Goal: Information Seeking & Learning: Compare options

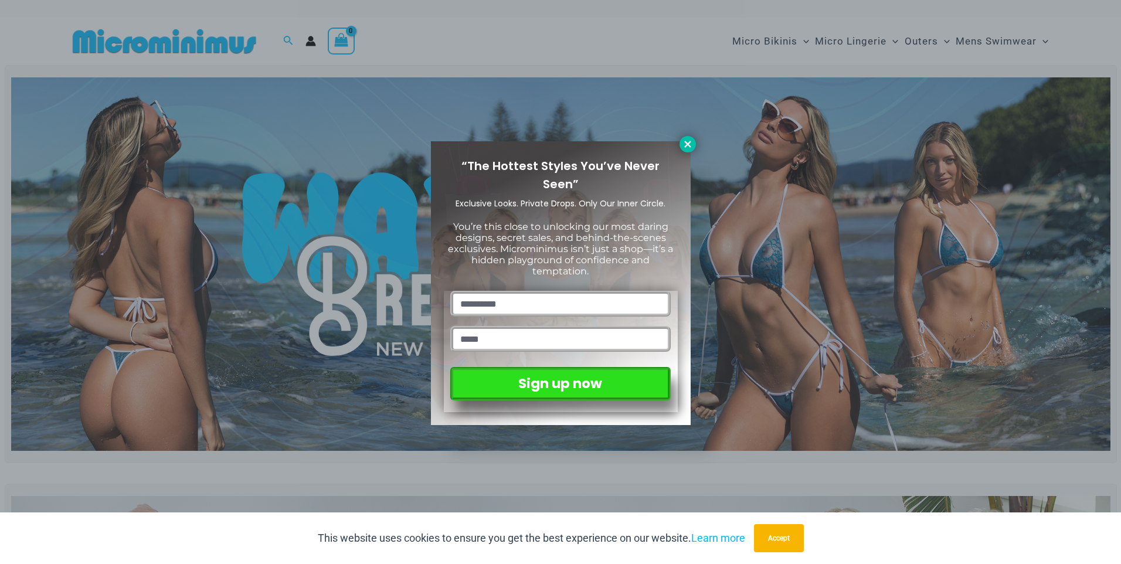
click at [685, 144] on icon at bounding box center [687, 144] width 11 height 11
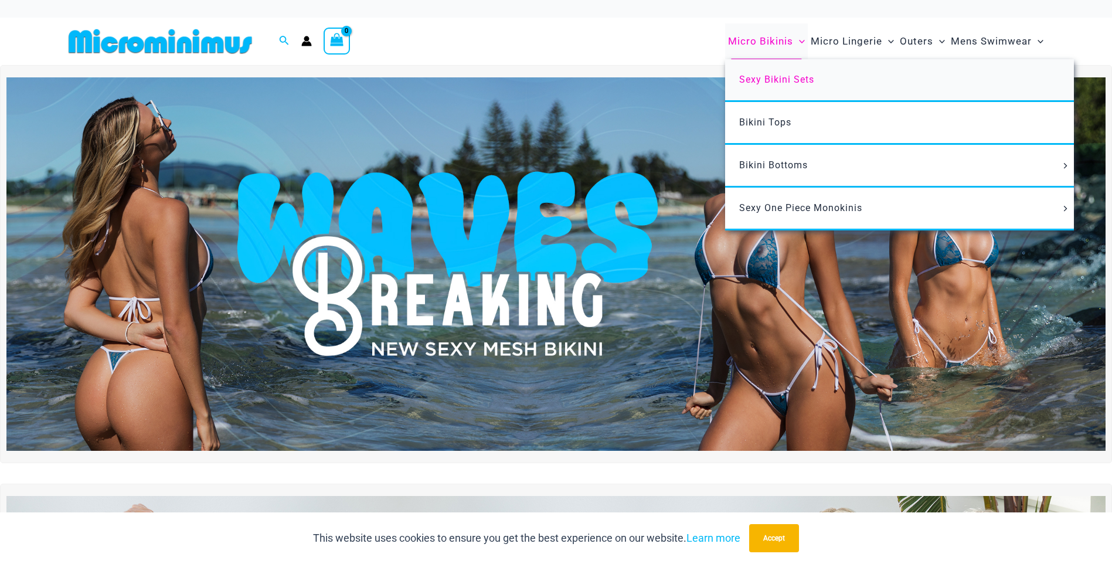
click at [776, 80] on span "Sexy Bikini Sets" at bounding box center [776, 79] width 75 height 11
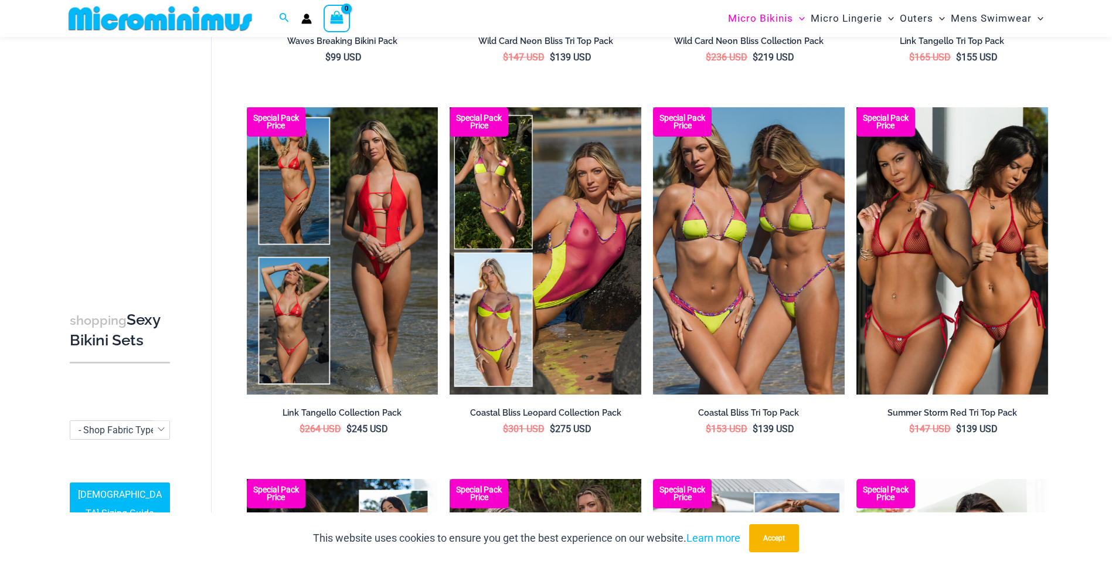
scroll to position [402, 0]
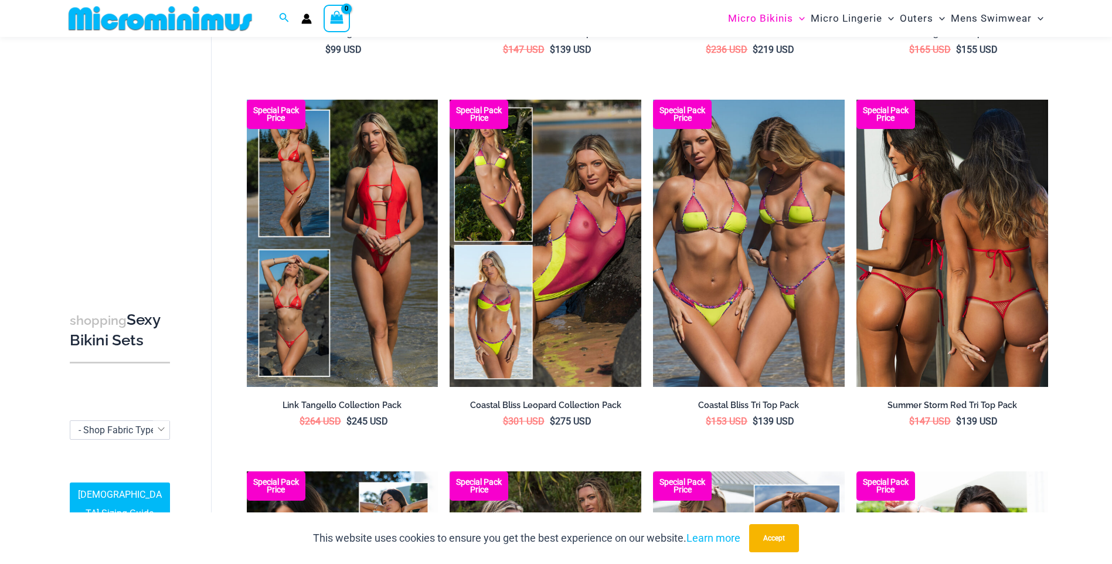
click at [934, 255] on img at bounding box center [952, 243] width 192 height 287
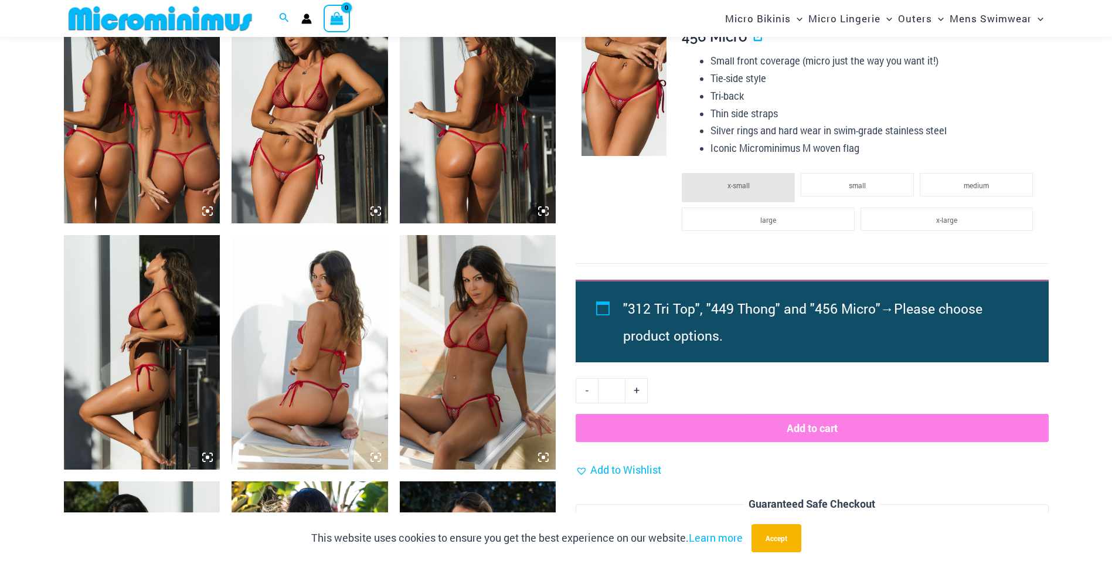
scroll to position [876, 0]
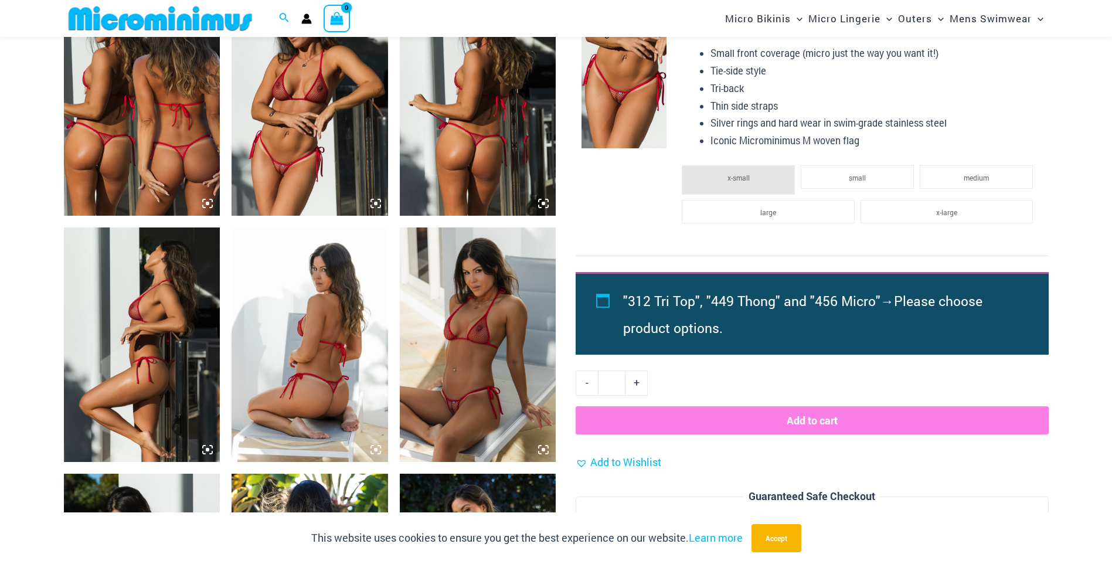
click at [480, 374] on img at bounding box center [478, 344] width 157 height 234
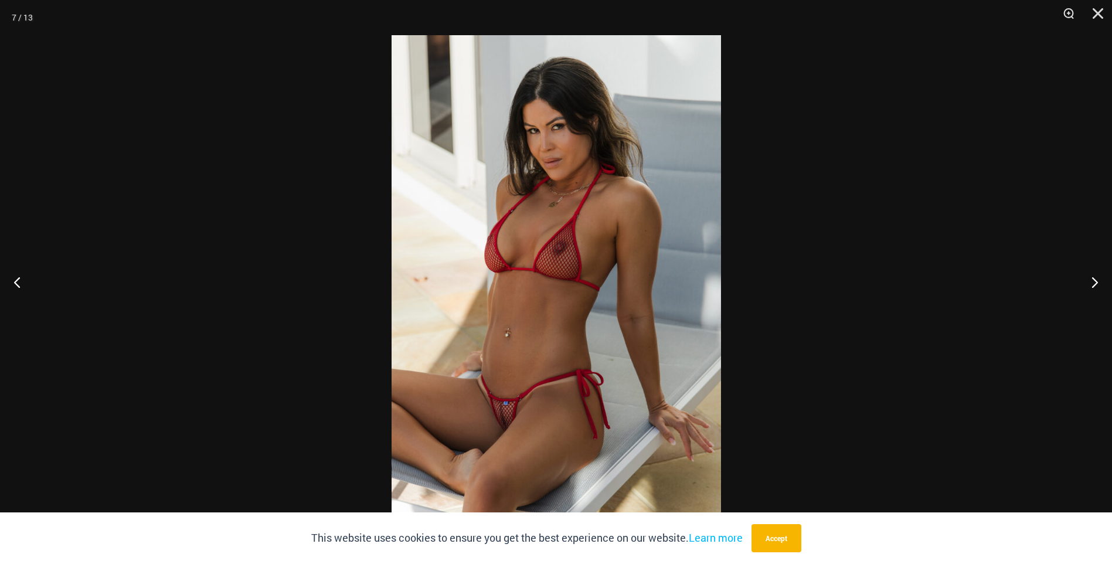
click at [482, 373] on img at bounding box center [556, 282] width 329 height 494
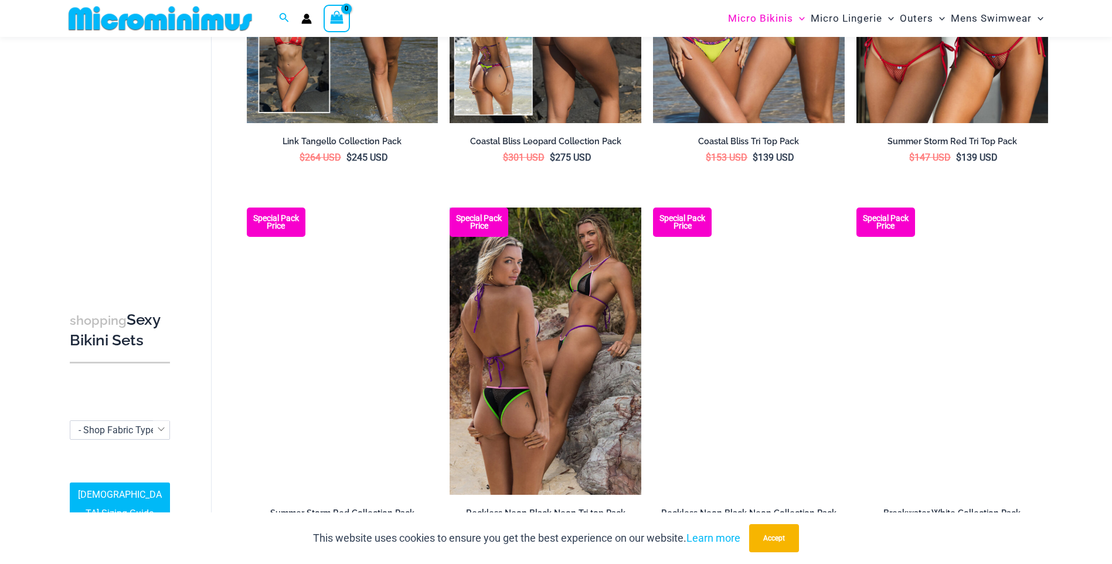
scroll to position [753, 0]
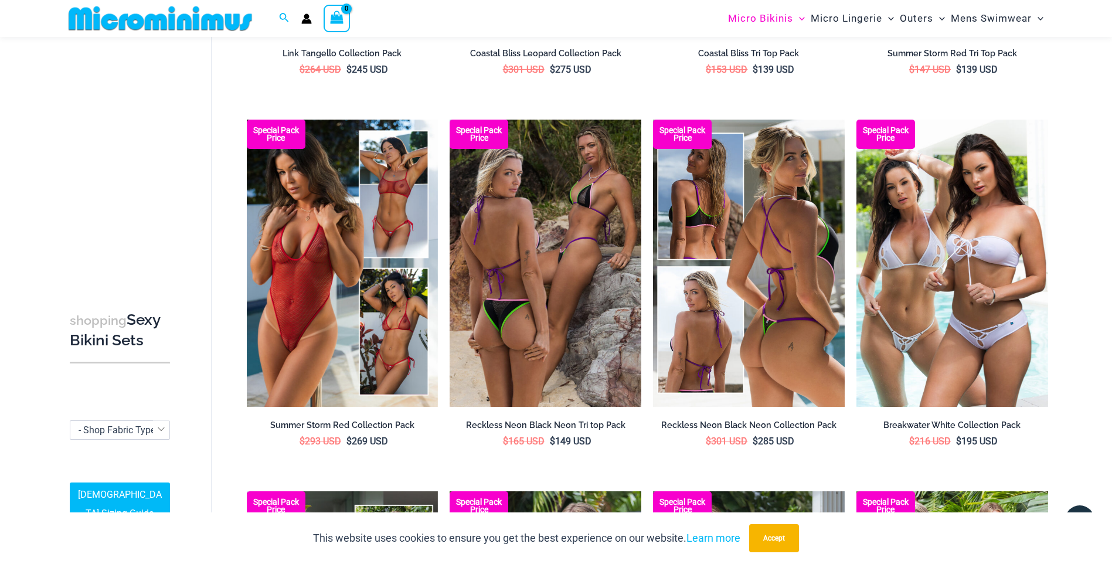
click at [717, 345] on img at bounding box center [749, 263] width 192 height 287
click at [805, 293] on img at bounding box center [749, 263] width 192 height 287
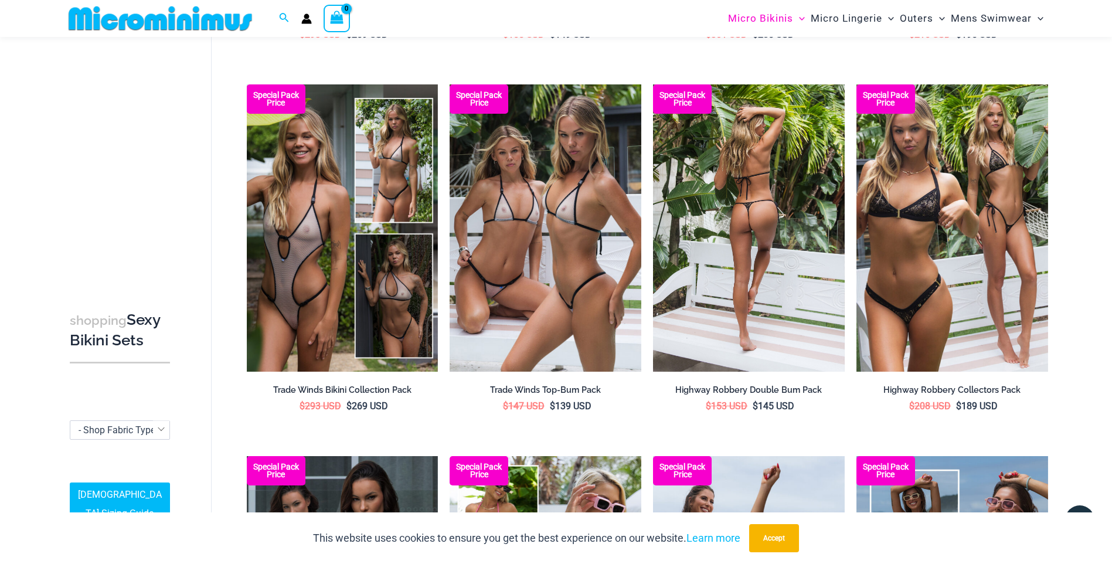
scroll to position [1164, 0]
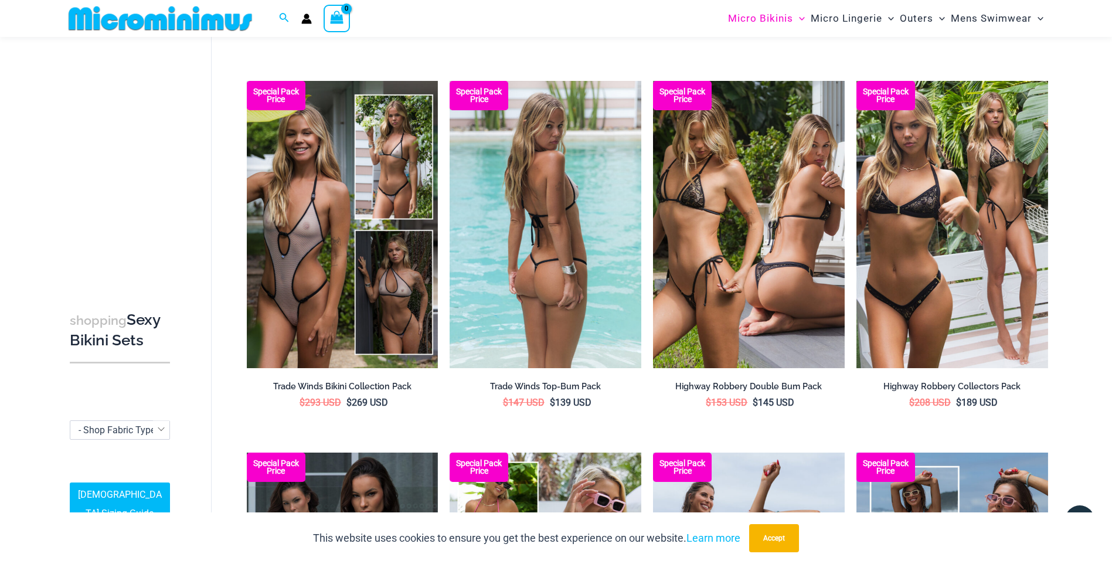
click at [550, 234] on img at bounding box center [546, 224] width 192 height 287
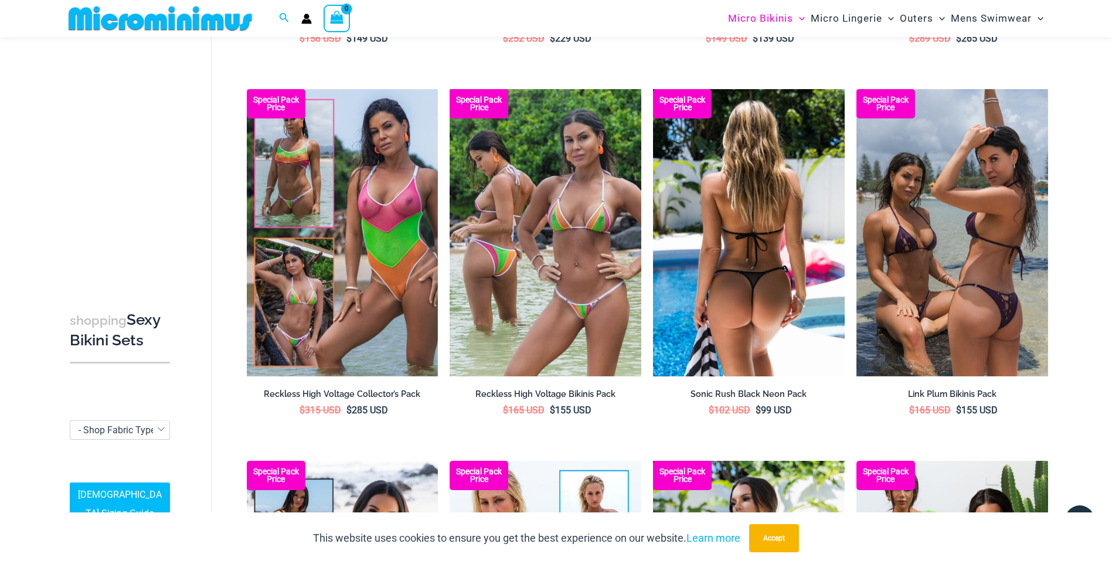
scroll to position [1926, 0]
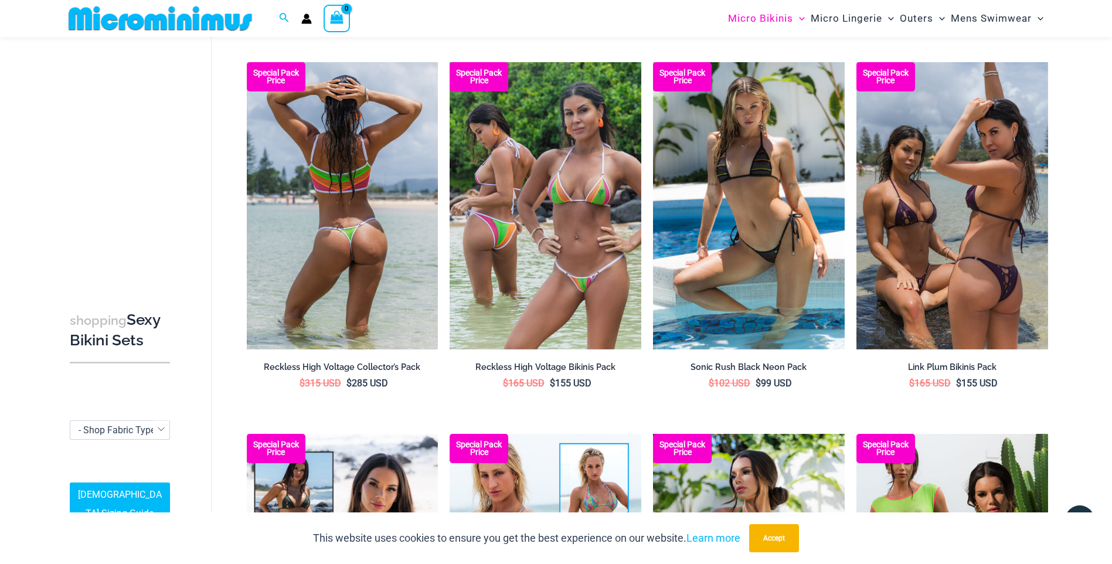
click at [310, 240] on img at bounding box center [343, 205] width 192 height 287
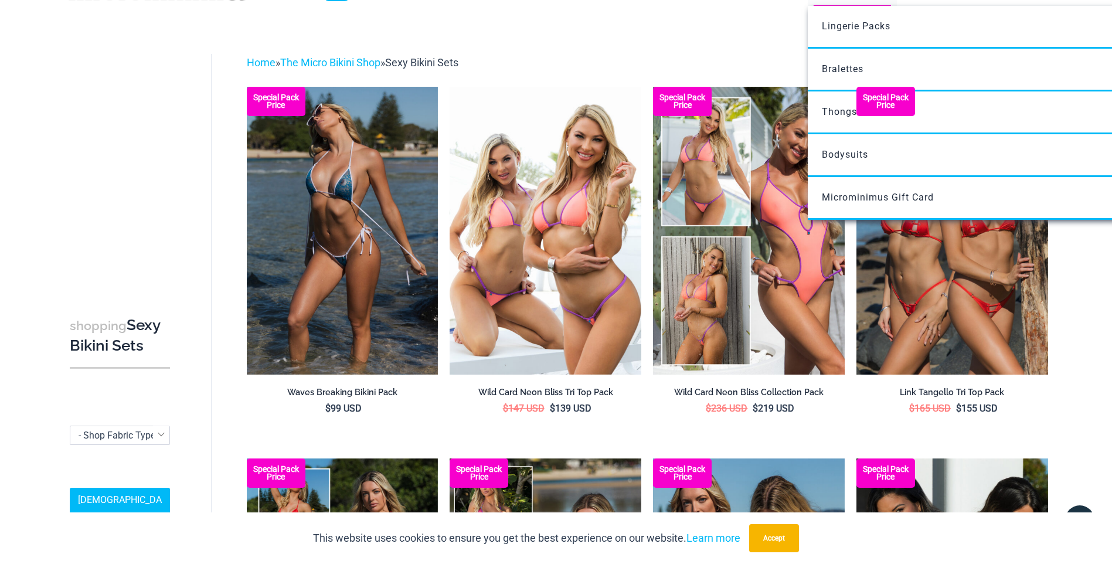
scroll to position [0, 0]
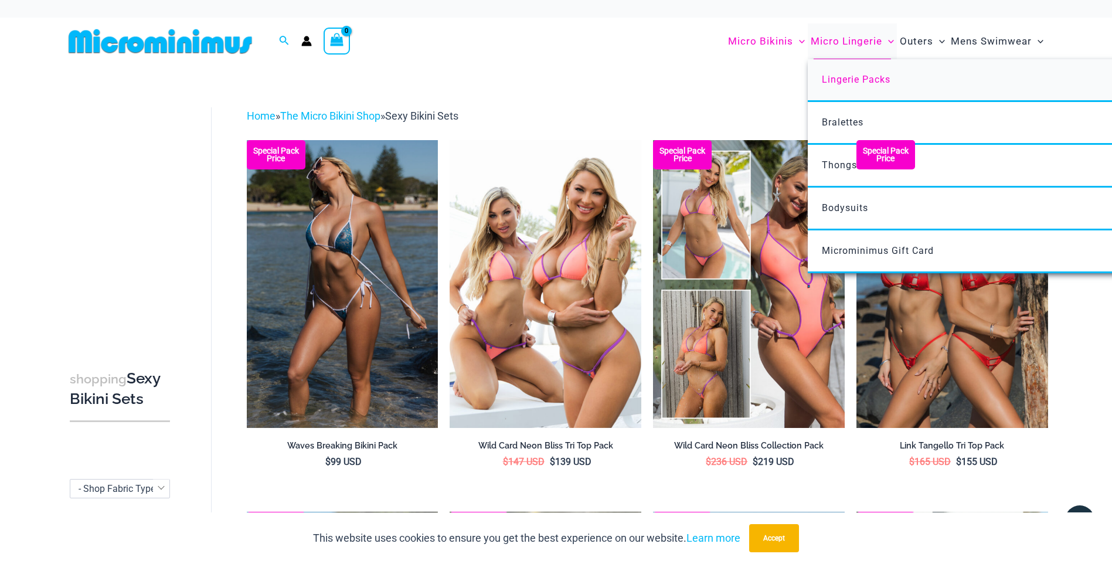
click at [866, 85] on link "Lingerie Packs" at bounding box center [982, 80] width 349 height 43
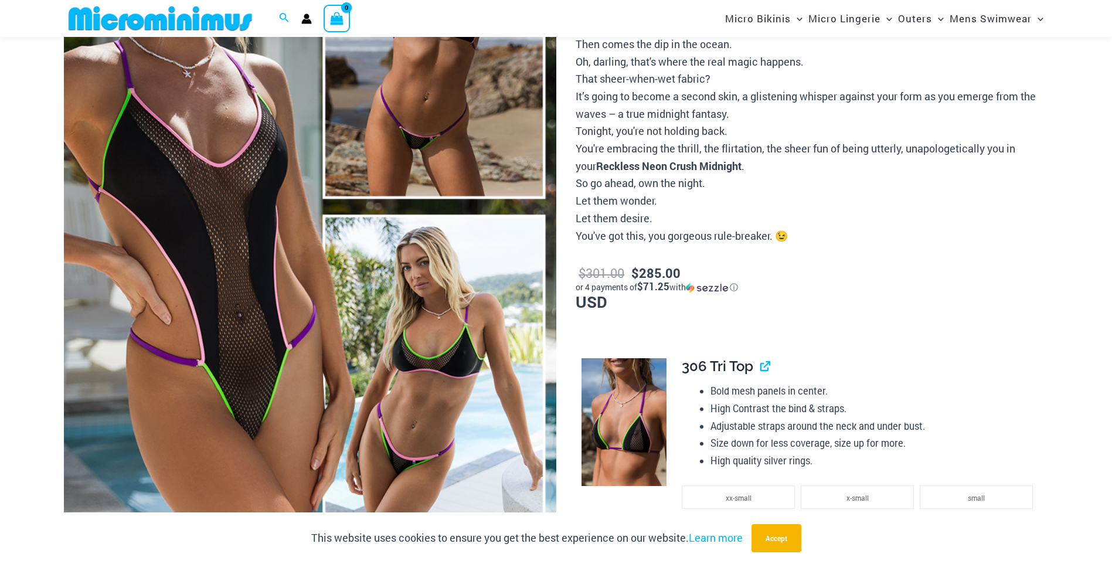
scroll to position [341, 0]
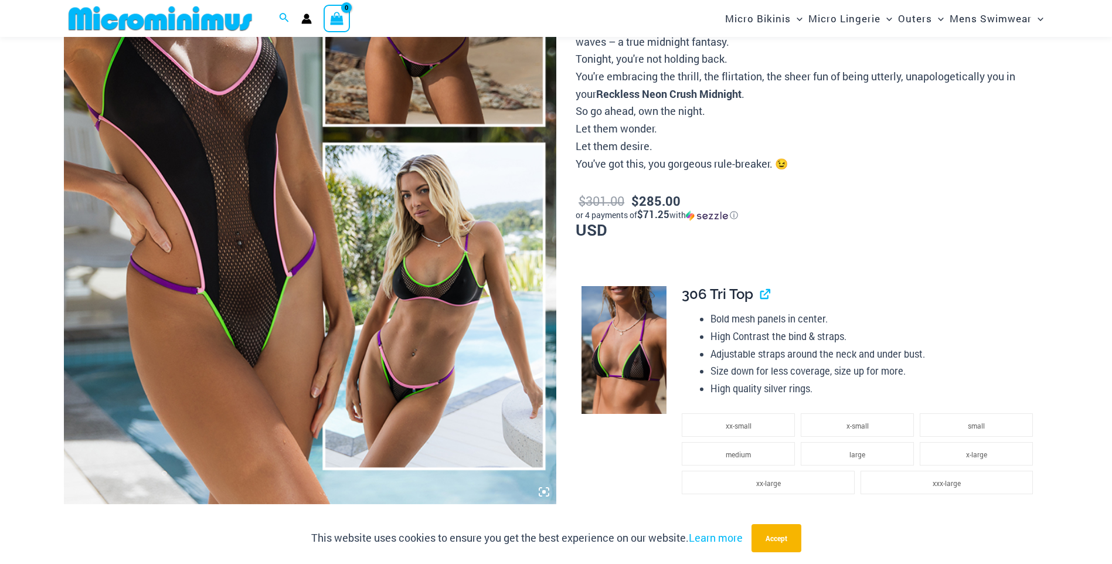
click at [280, 361] on img at bounding box center [310, 135] width 492 height 739
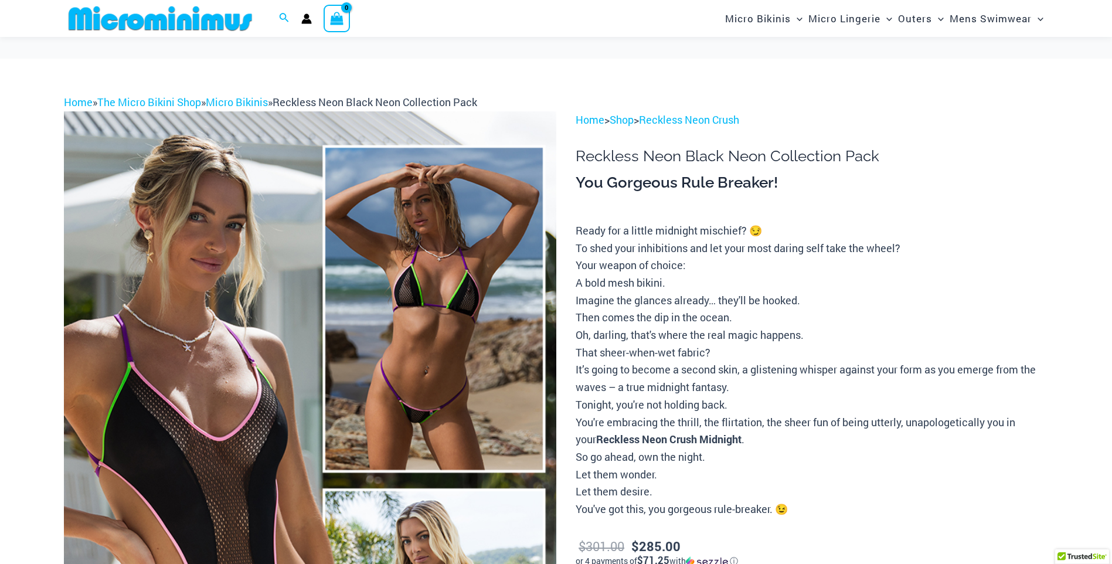
scroll to position [117, 0]
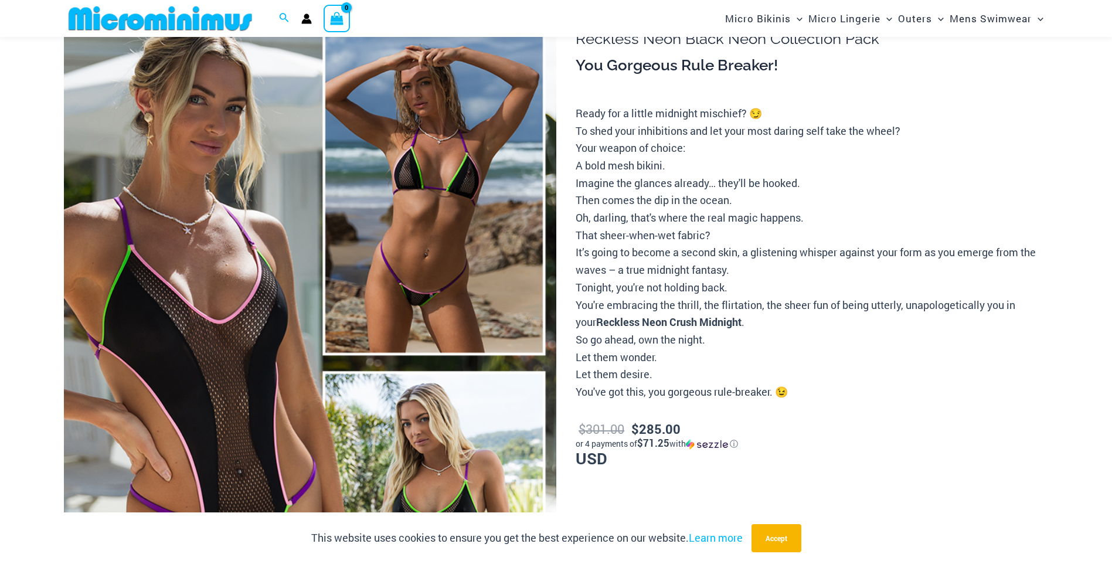
click at [413, 302] on img at bounding box center [310, 363] width 492 height 739
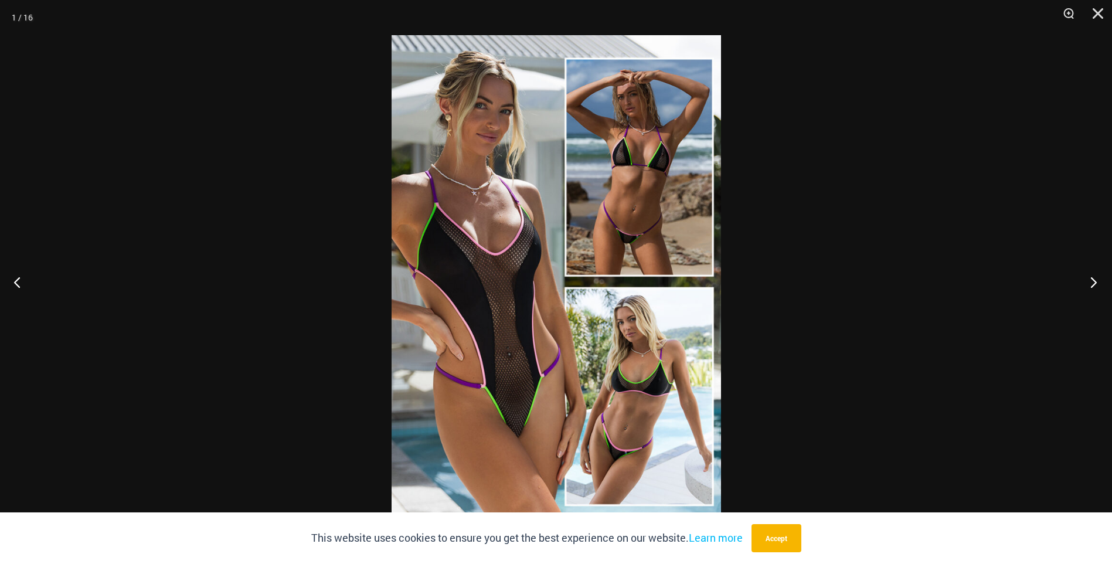
click at [1087, 285] on button "Next" at bounding box center [1090, 282] width 44 height 59
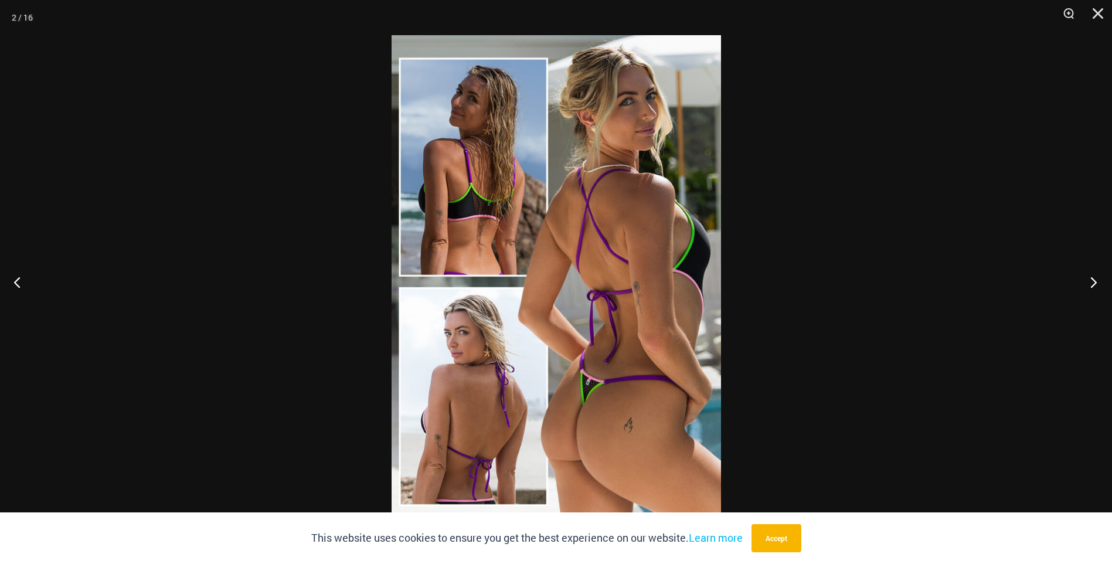
click at [1089, 285] on button "Next" at bounding box center [1090, 282] width 44 height 59
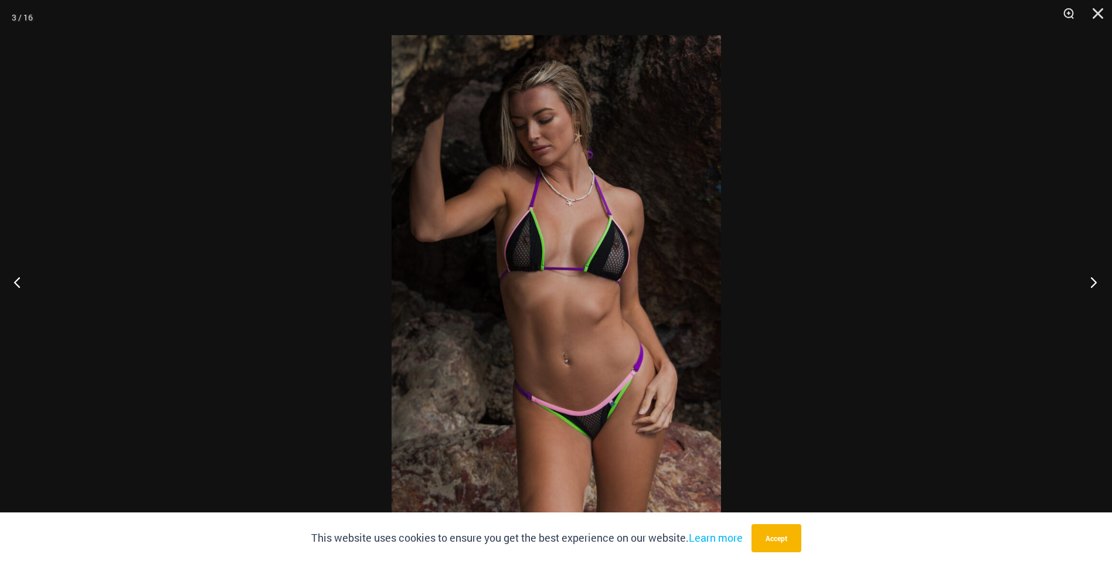
click at [1089, 285] on button "Next" at bounding box center [1090, 282] width 44 height 59
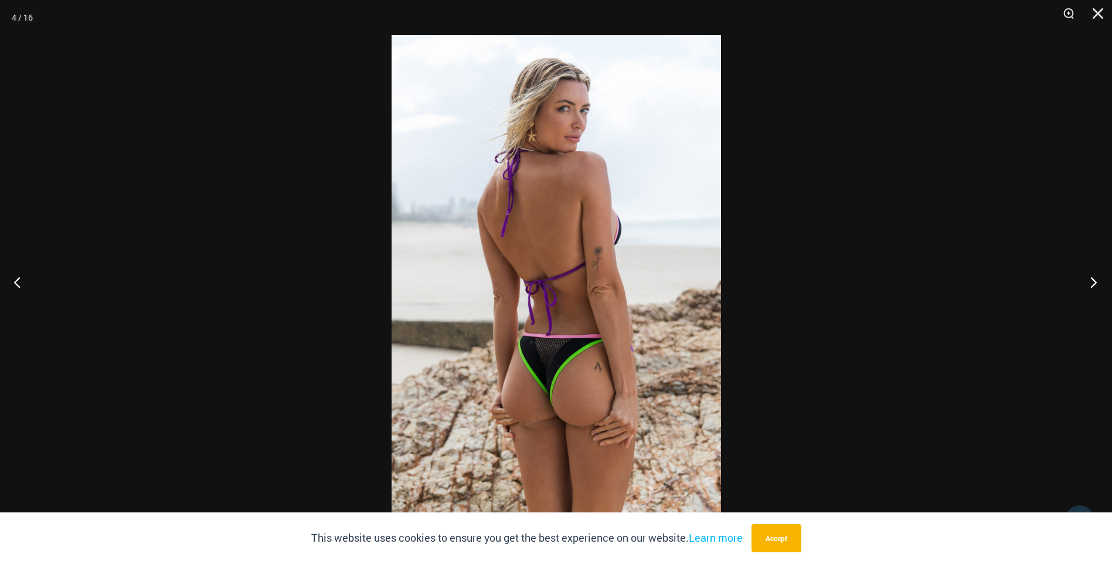
click at [1089, 285] on button "Next" at bounding box center [1090, 282] width 44 height 59
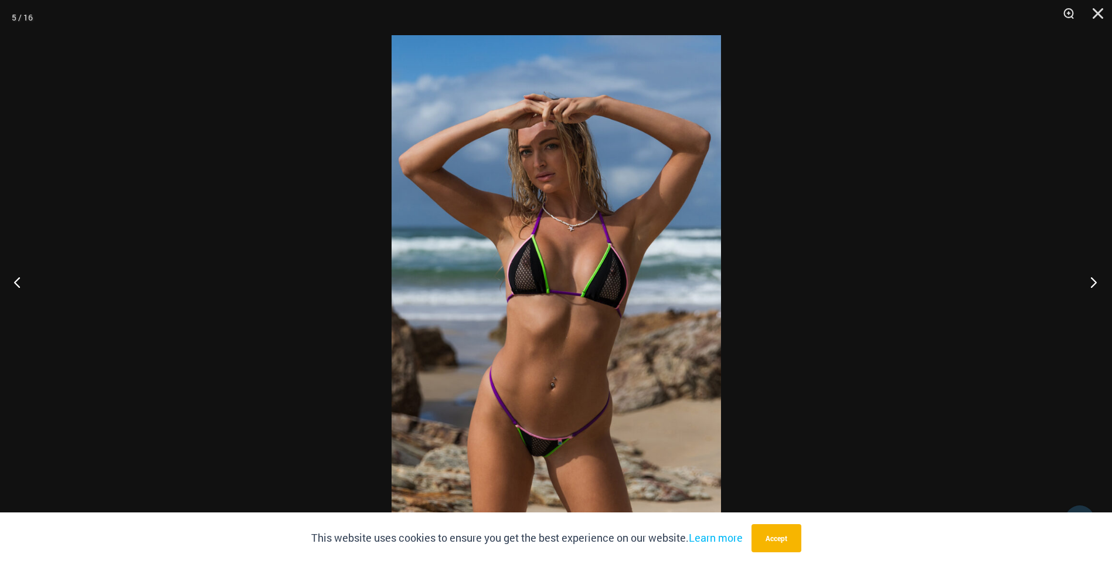
click at [1089, 285] on button "Next" at bounding box center [1090, 282] width 44 height 59
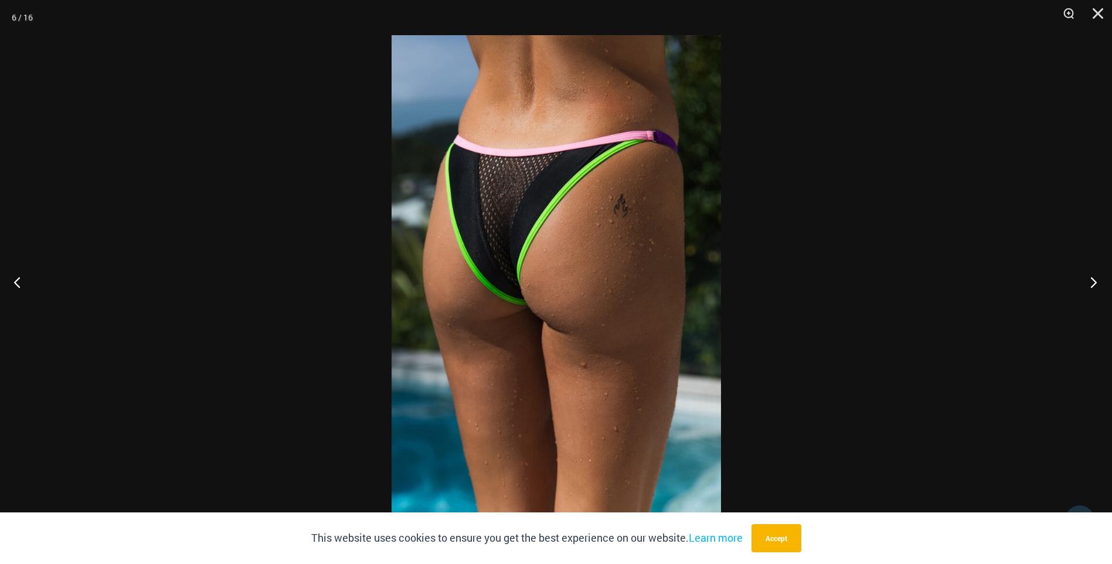
click at [1089, 285] on button "Next" at bounding box center [1090, 282] width 44 height 59
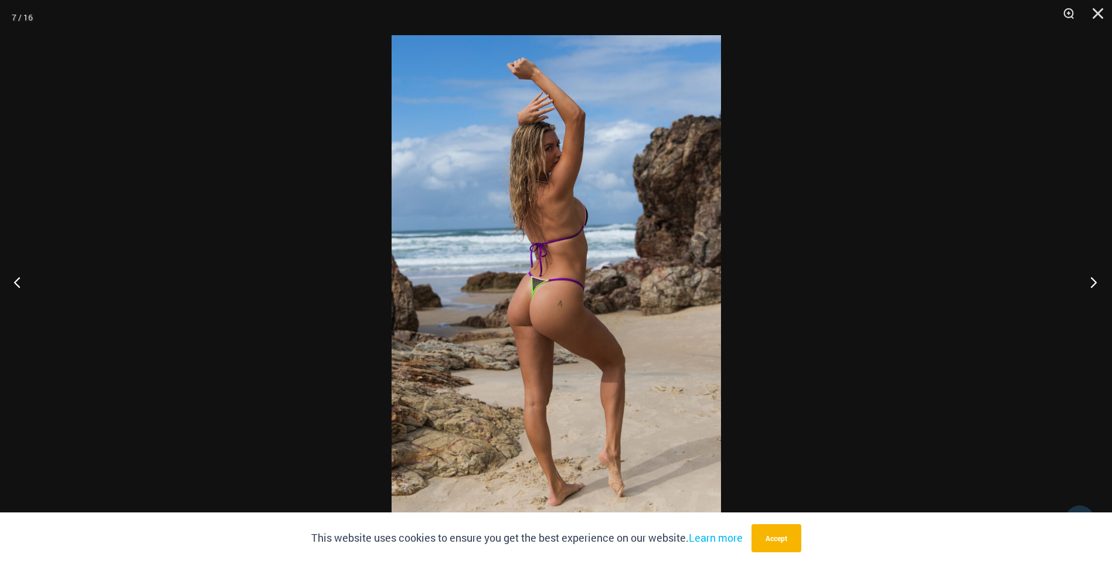
click at [1089, 285] on button "Next" at bounding box center [1090, 282] width 44 height 59
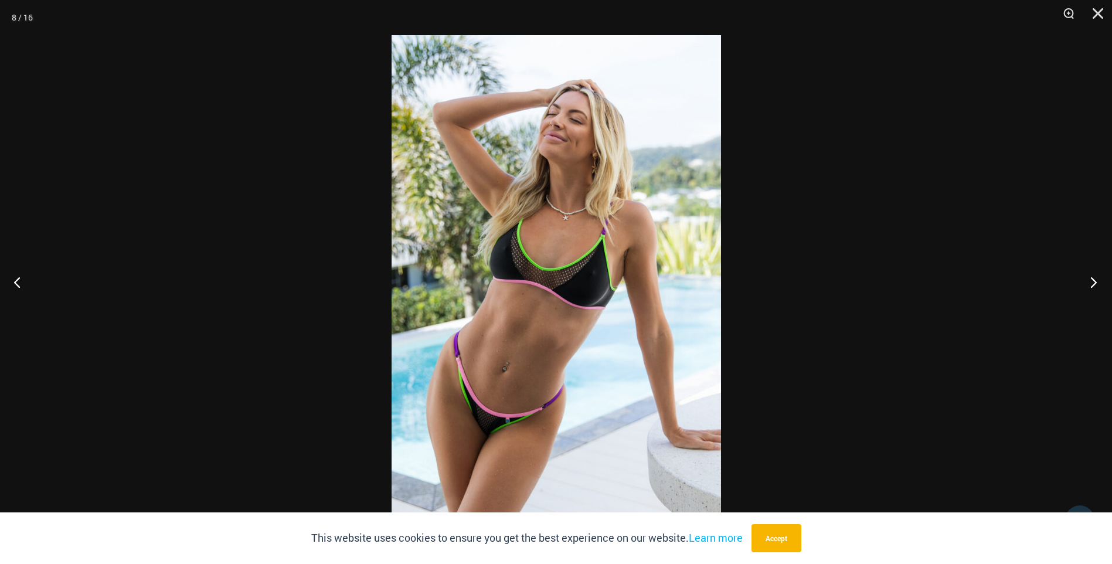
click at [1089, 285] on button "Next" at bounding box center [1090, 282] width 44 height 59
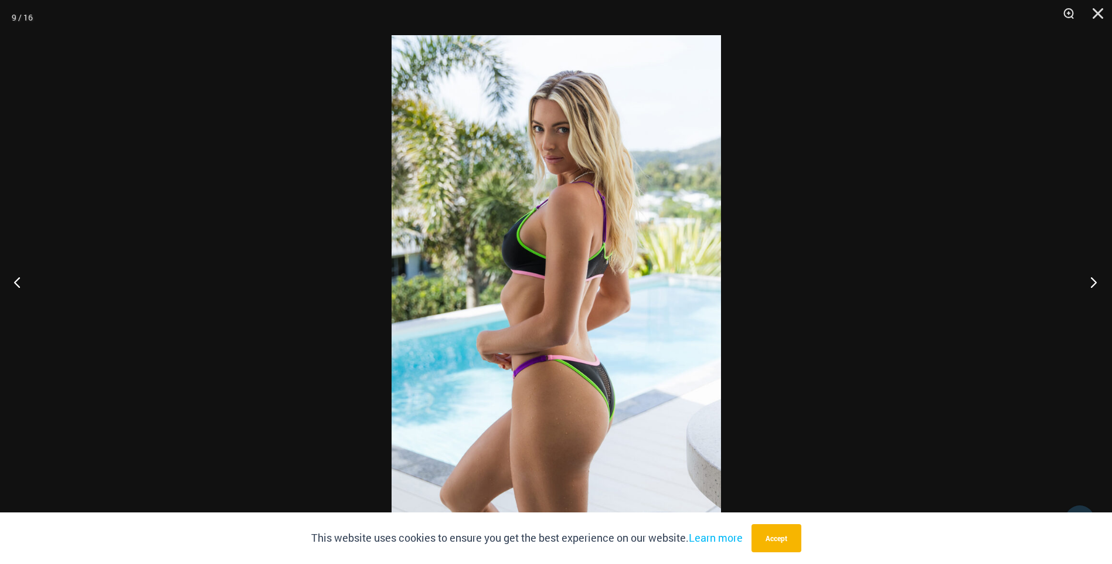
click at [1089, 285] on button "Next" at bounding box center [1090, 282] width 44 height 59
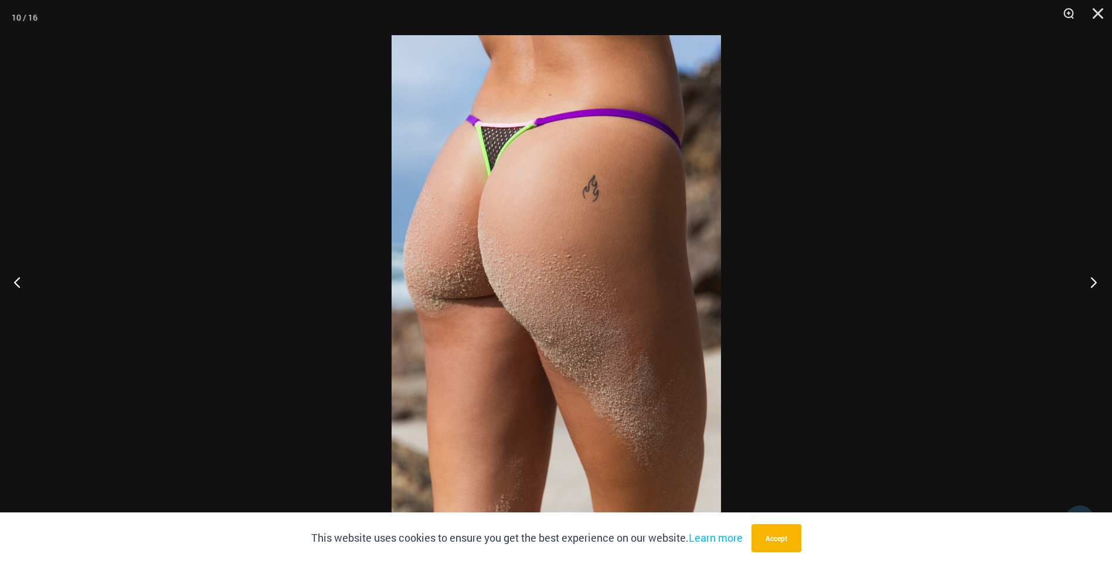
click at [1089, 285] on button "Next" at bounding box center [1090, 282] width 44 height 59
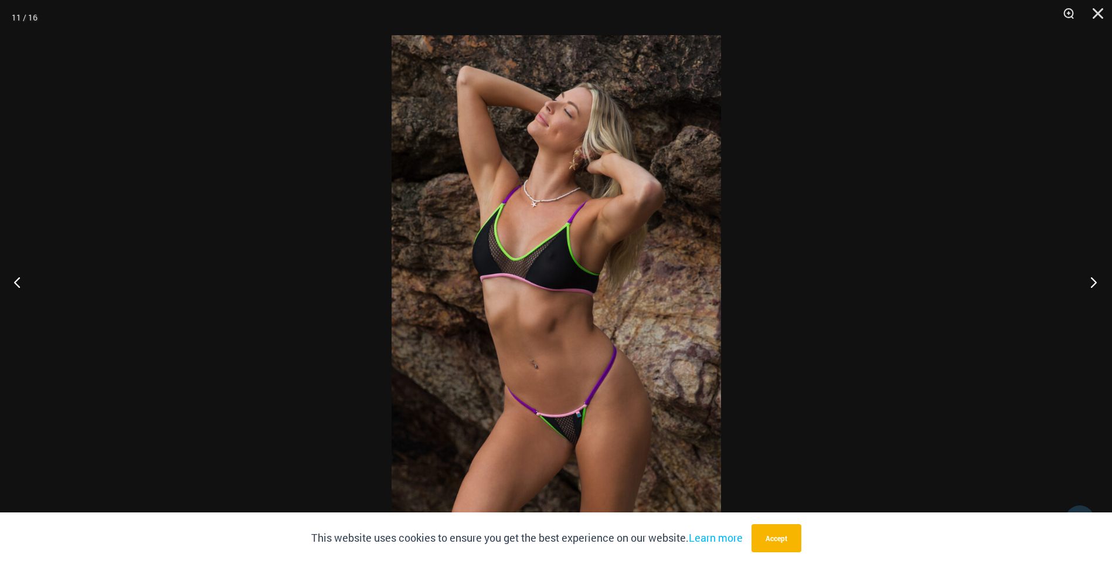
click at [1089, 285] on button "Next" at bounding box center [1090, 282] width 44 height 59
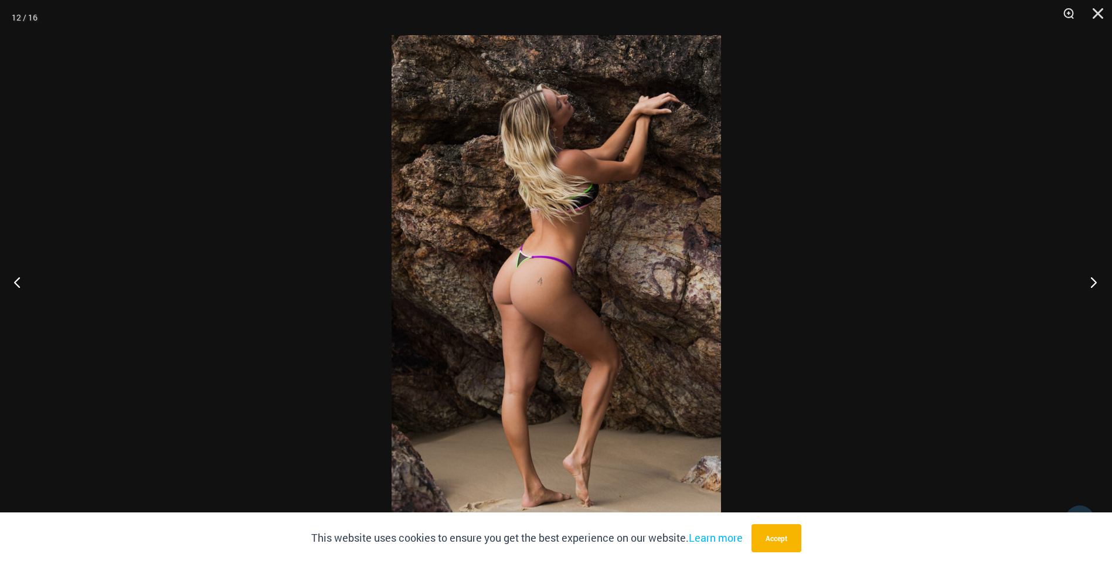
click at [1089, 285] on button "Next" at bounding box center [1090, 282] width 44 height 59
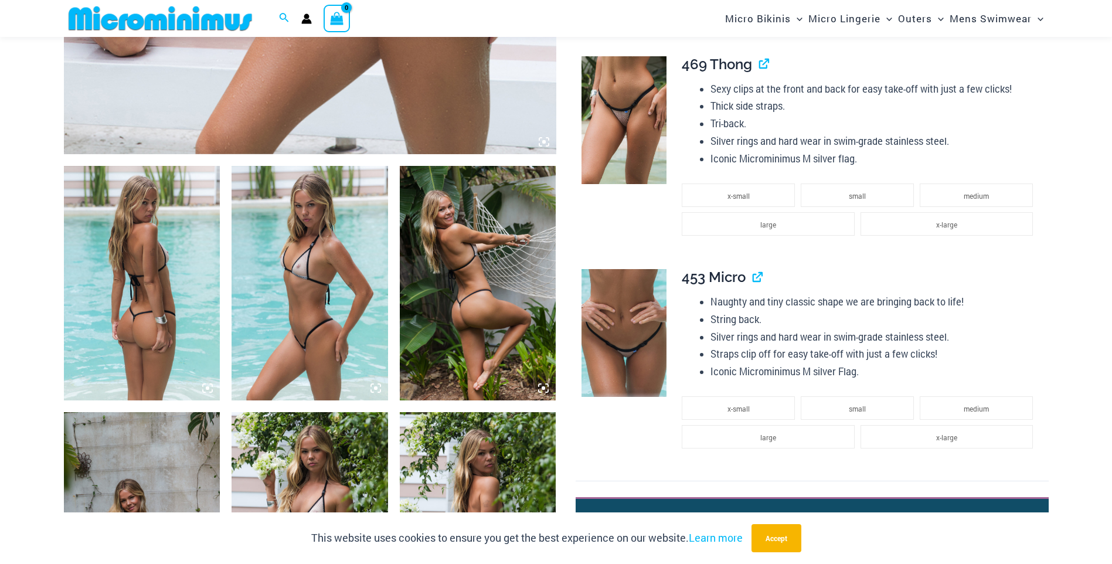
scroll to position [693, 0]
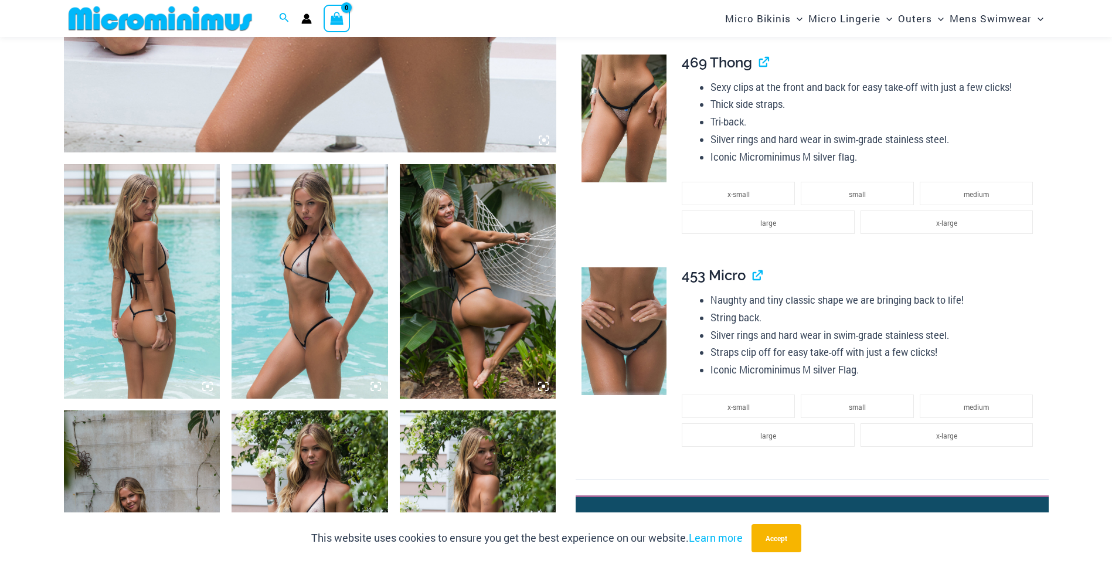
click at [455, 283] on img at bounding box center [478, 281] width 157 height 234
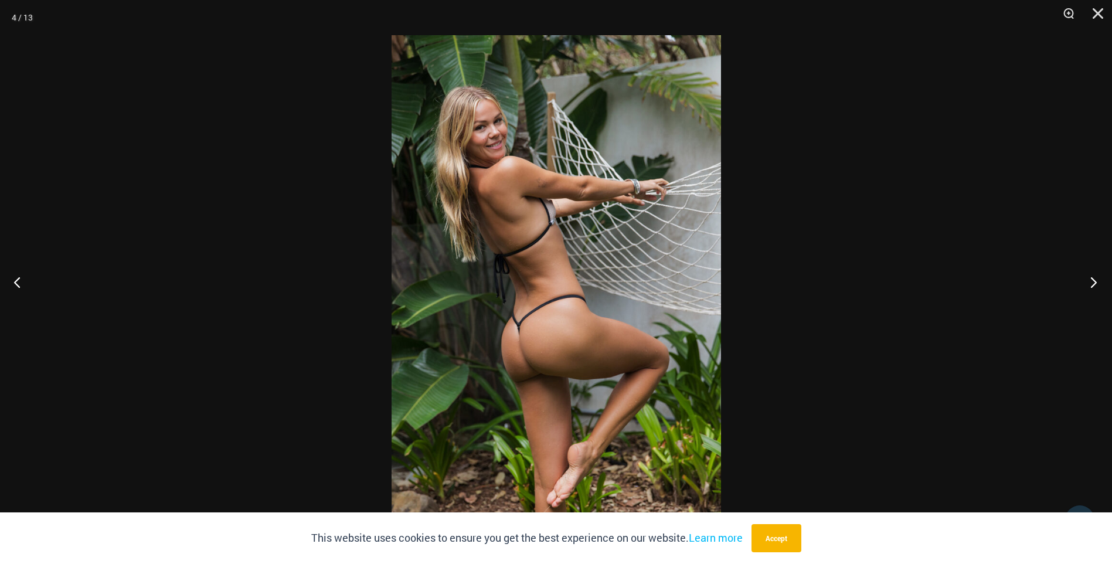
click at [1096, 283] on button "Next" at bounding box center [1090, 282] width 44 height 59
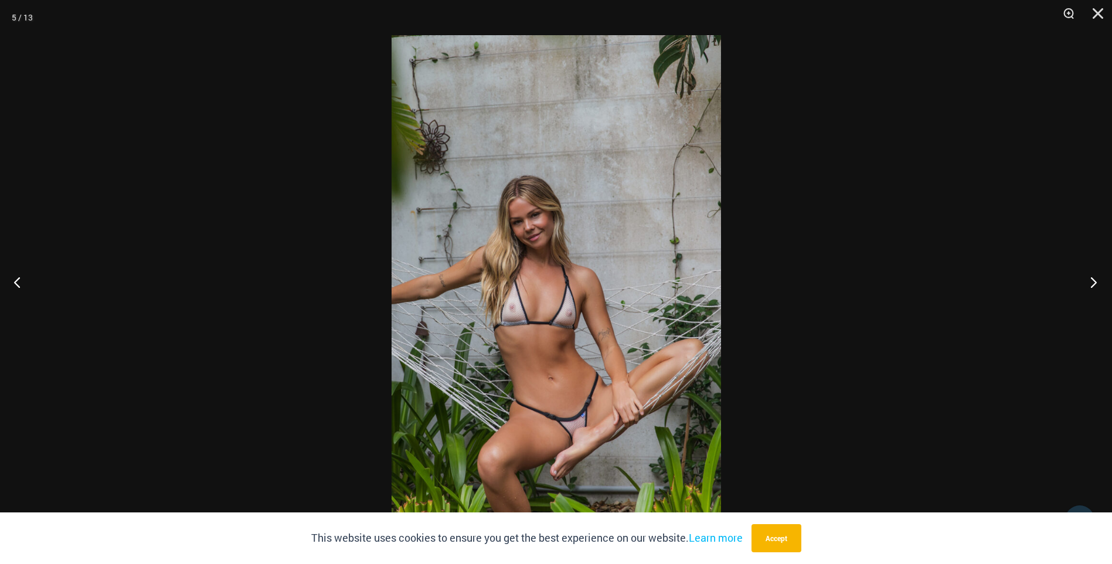
click at [1096, 283] on button "Next" at bounding box center [1090, 282] width 44 height 59
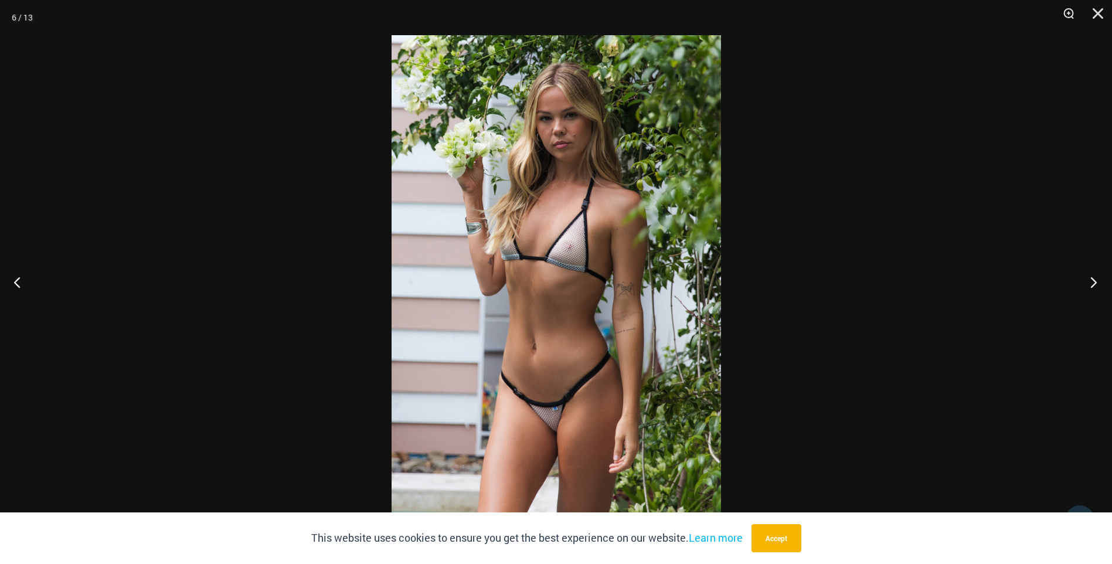
click at [1096, 283] on button "Next" at bounding box center [1090, 282] width 44 height 59
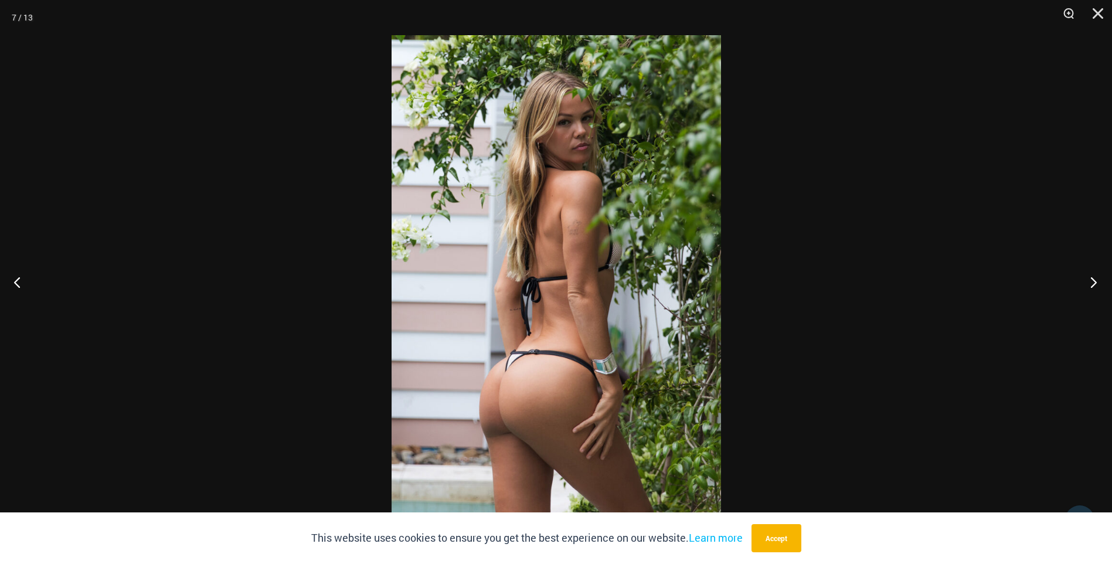
click at [1096, 283] on button "Next" at bounding box center [1090, 282] width 44 height 59
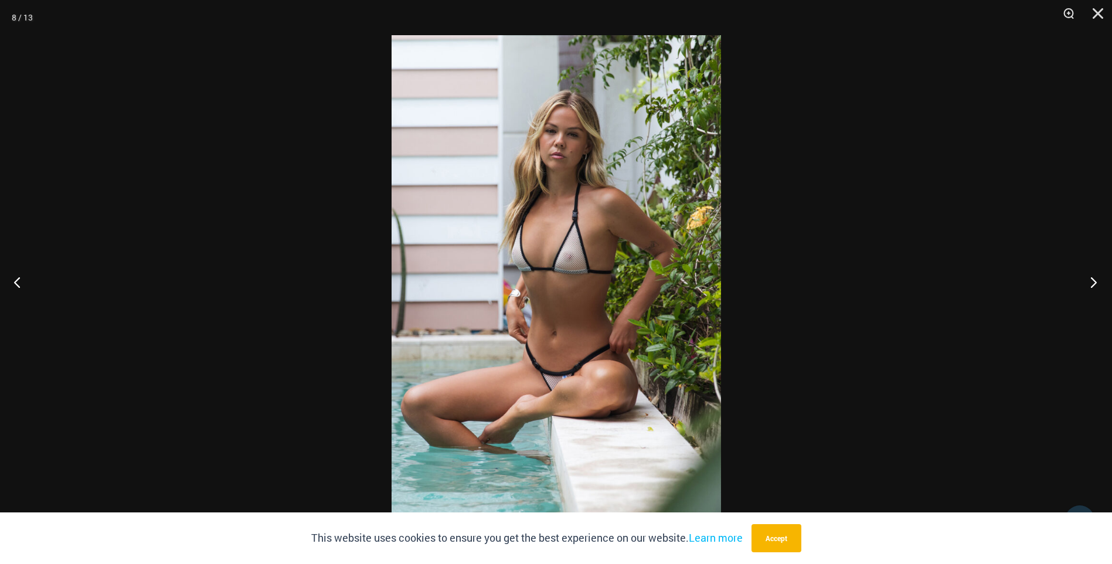
click at [1096, 283] on button "Next" at bounding box center [1090, 282] width 44 height 59
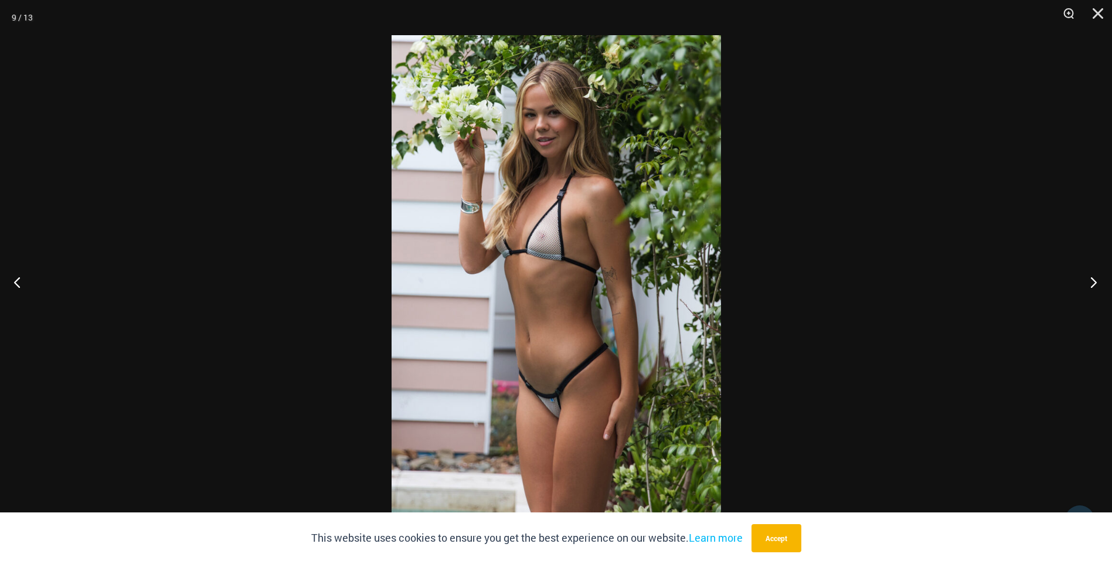
click at [1096, 283] on button "Next" at bounding box center [1090, 282] width 44 height 59
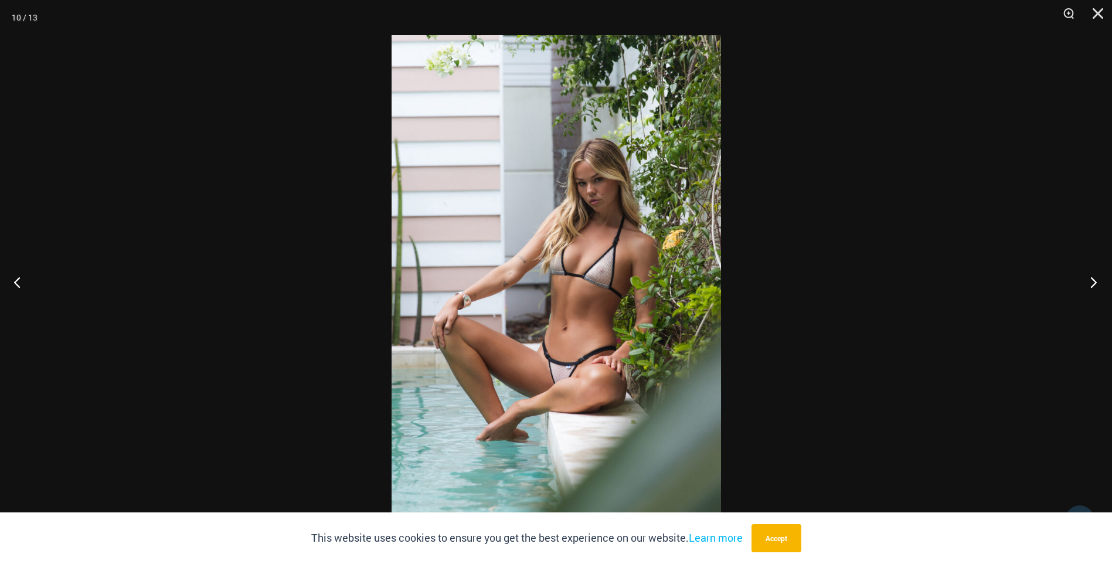
click at [1096, 283] on button "Next" at bounding box center [1090, 282] width 44 height 59
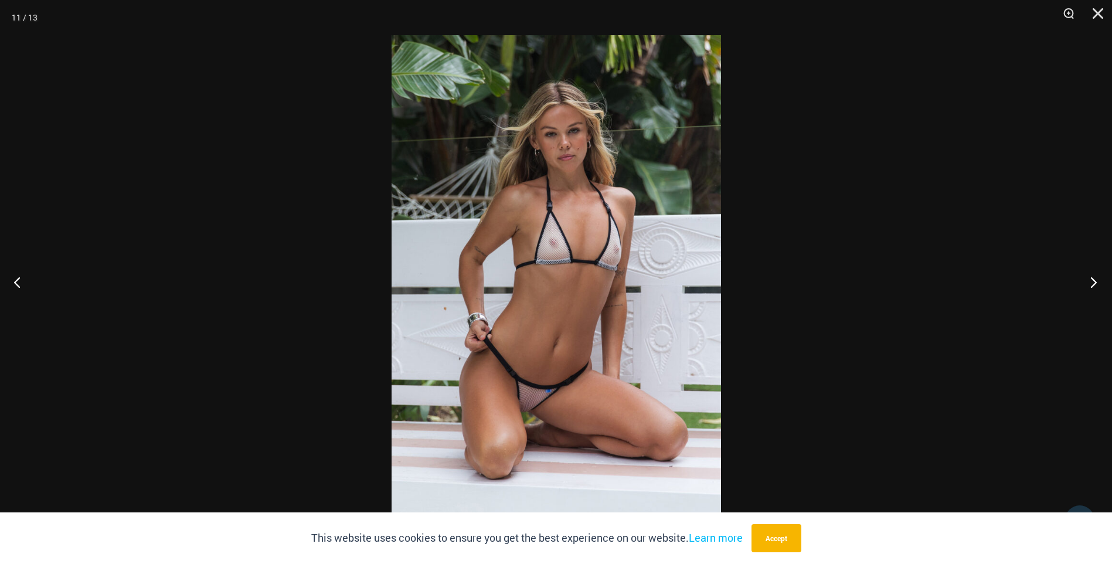
click at [1096, 283] on button "Next" at bounding box center [1090, 282] width 44 height 59
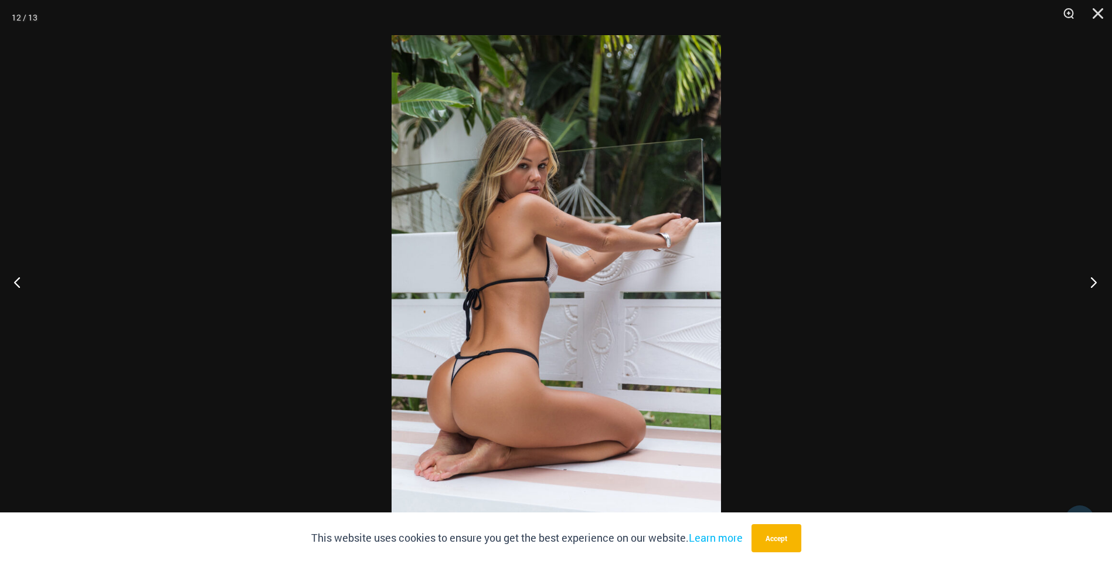
click at [1096, 283] on button "Next" at bounding box center [1090, 282] width 44 height 59
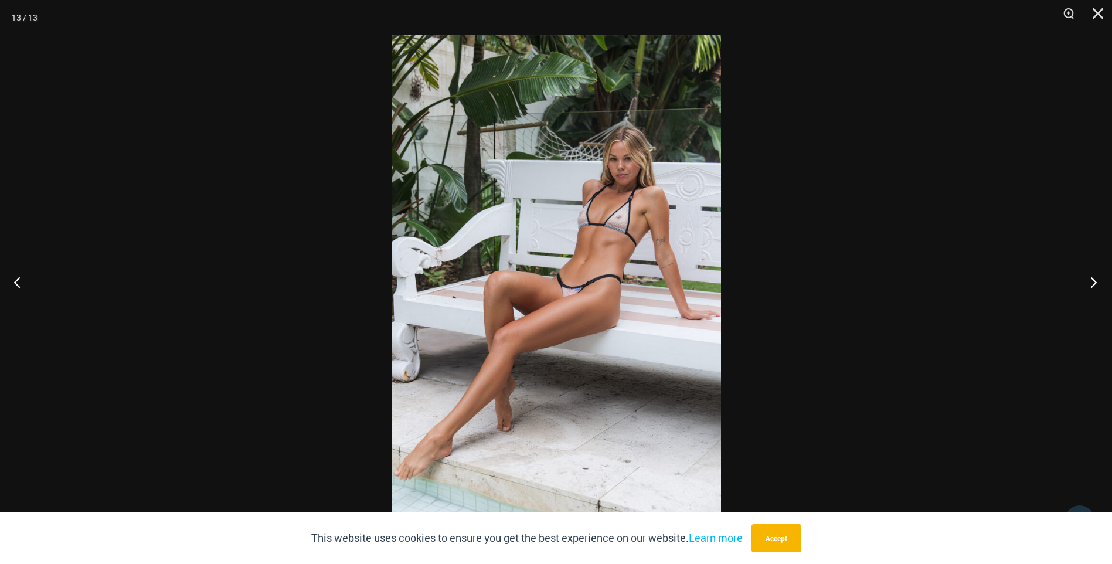
click at [1096, 283] on button "Next" at bounding box center [1090, 282] width 44 height 59
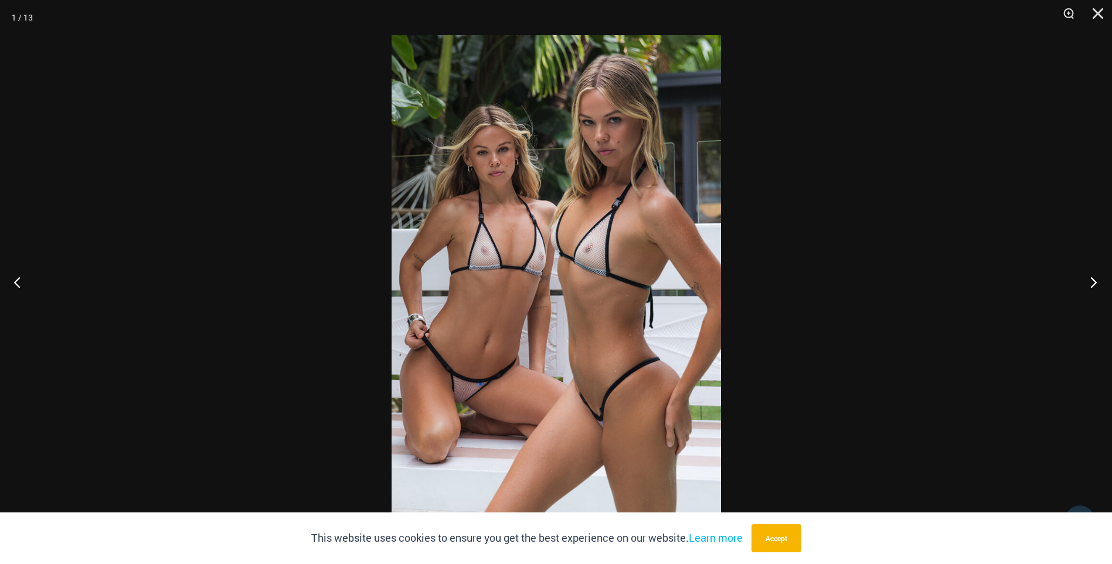
click at [1096, 283] on button "Next" at bounding box center [1090, 282] width 44 height 59
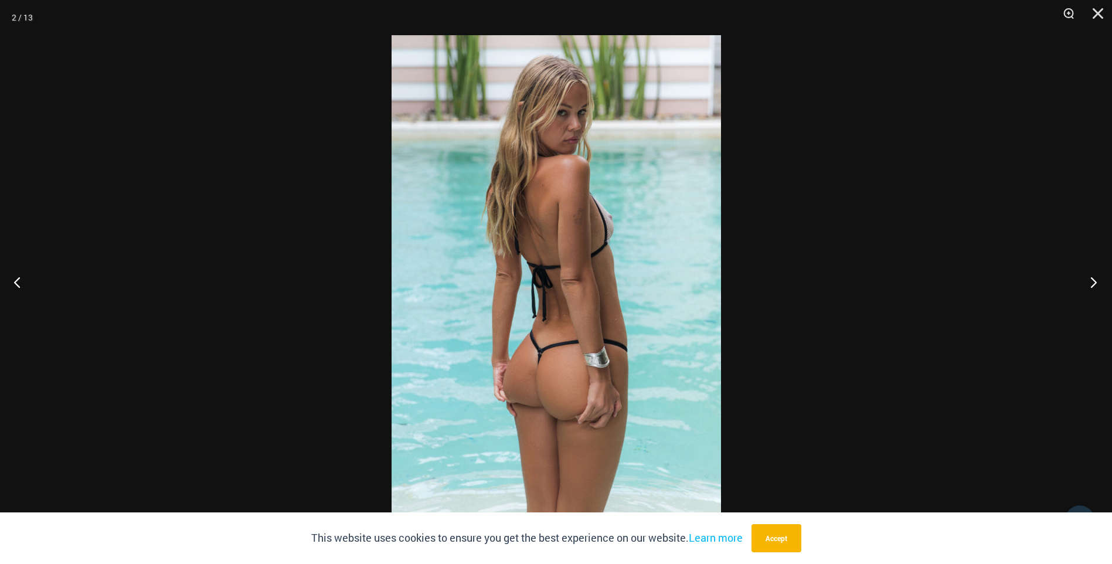
click at [1096, 283] on button "Next" at bounding box center [1090, 282] width 44 height 59
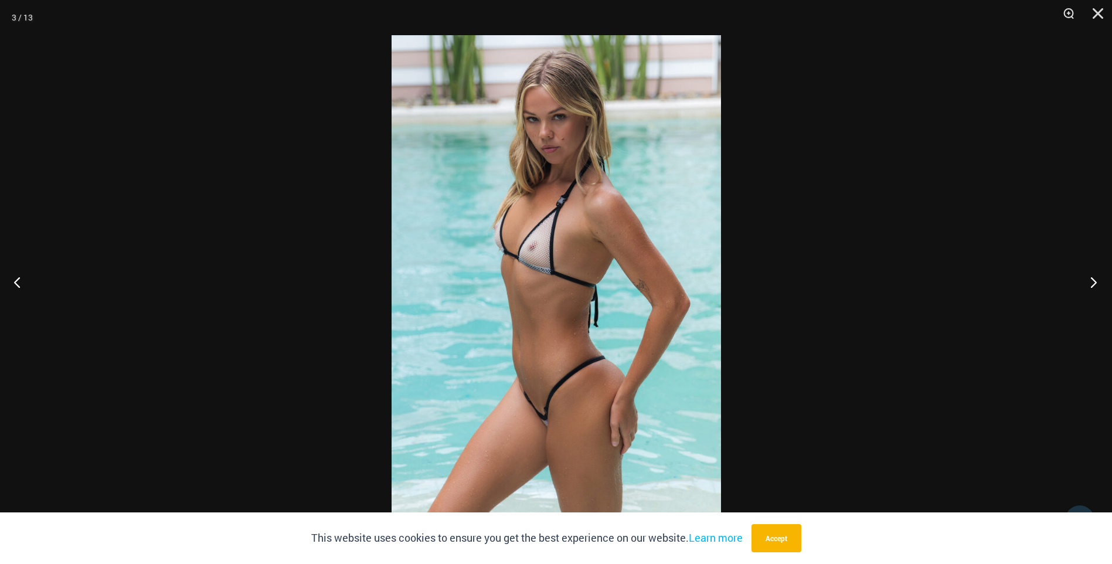
click at [1096, 283] on button "Next" at bounding box center [1090, 282] width 44 height 59
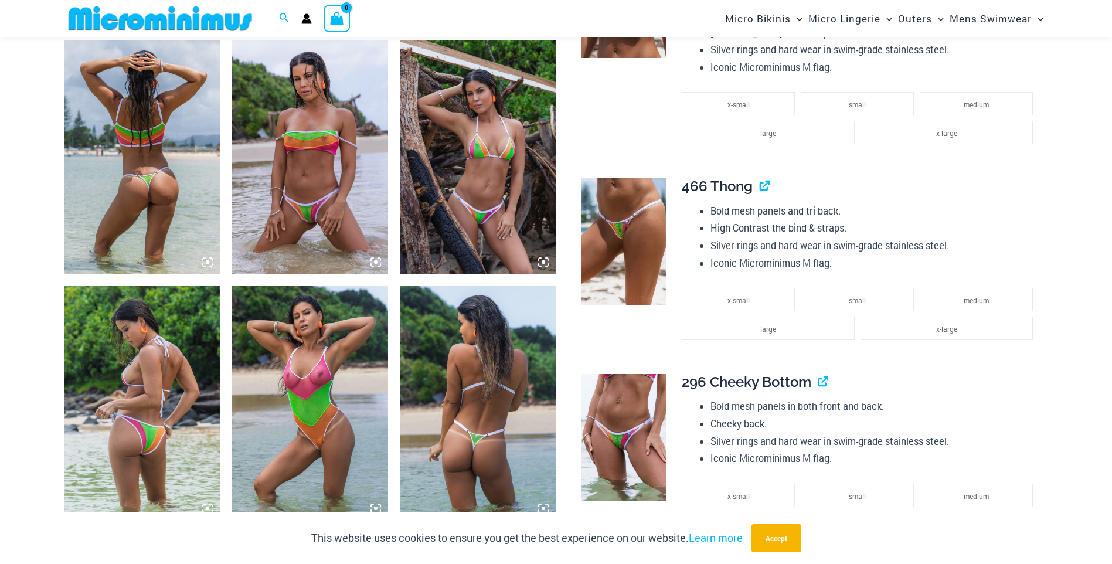
click at [332, 417] on img at bounding box center [310, 403] width 157 height 234
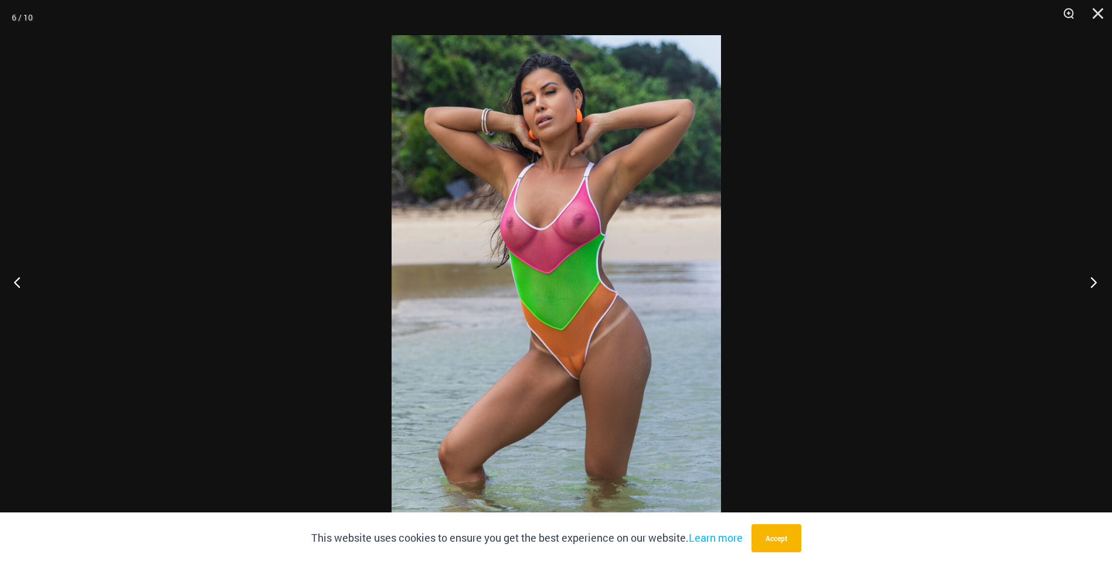
click at [1093, 279] on button "Next" at bounding box center [1090, 282] width 44 height 59
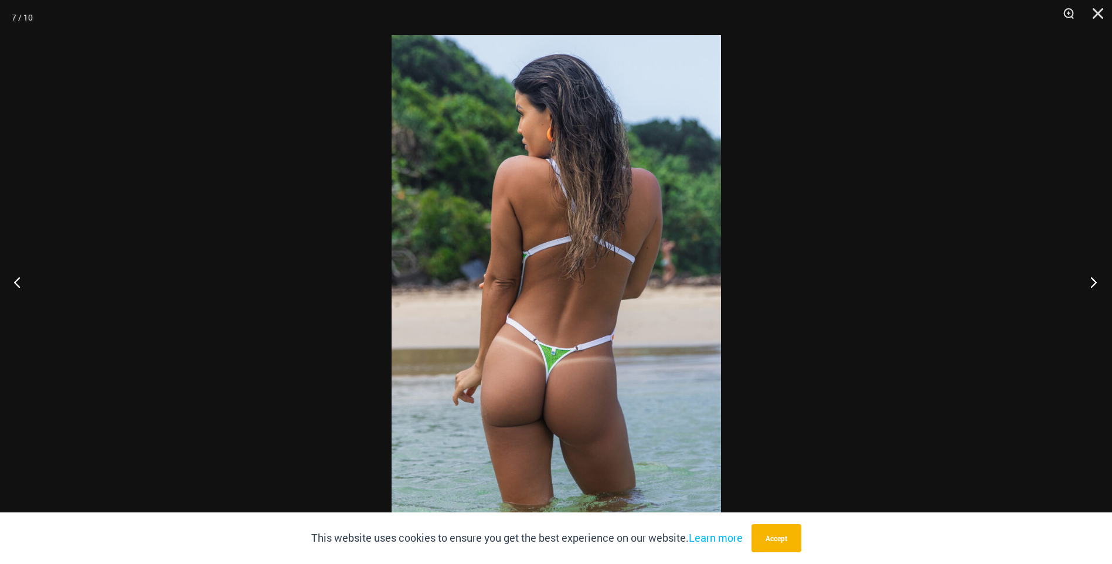
click at [1093, 279] on button "Next" at bounding box center [1090, 282] width 44 height 59
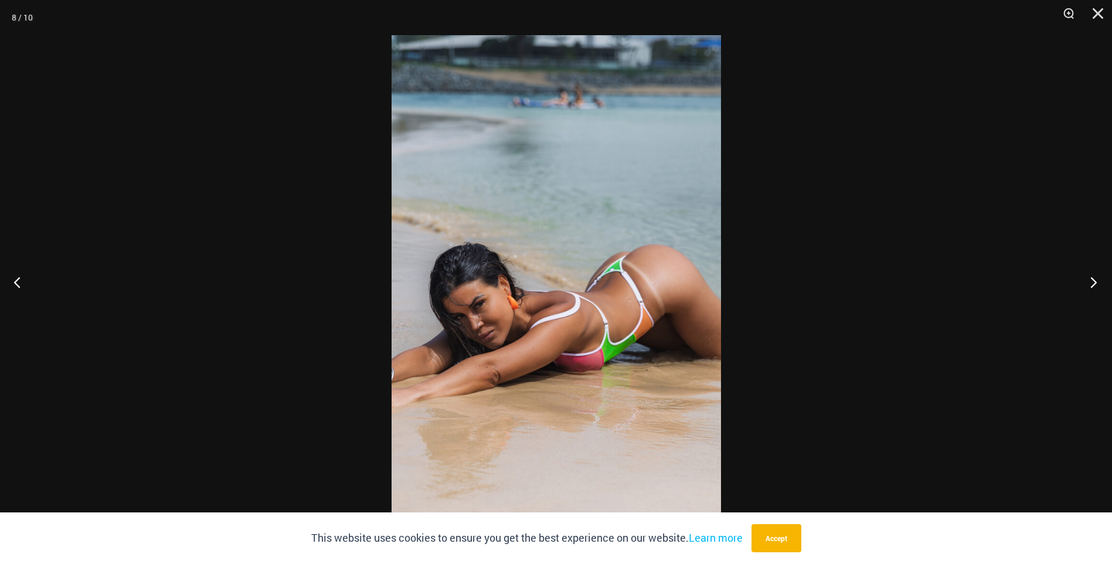
click at [1093, 279] on button "Next" at bounding box center [1090, 282] width 44 height 59
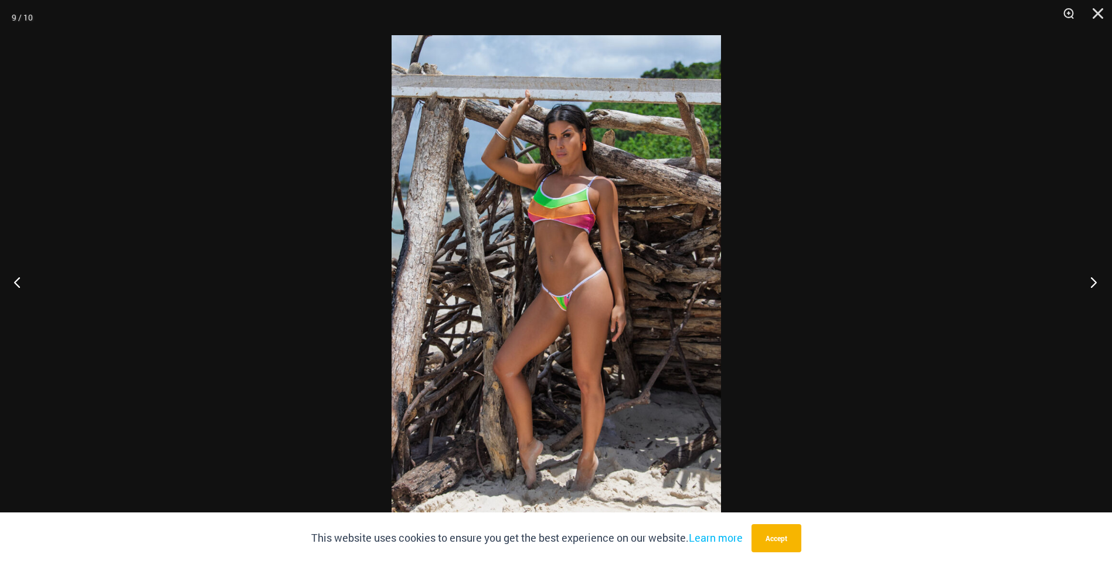
click at [1093, 279] on button "Next" at bounding box center [1090, 282] width 44 height 59
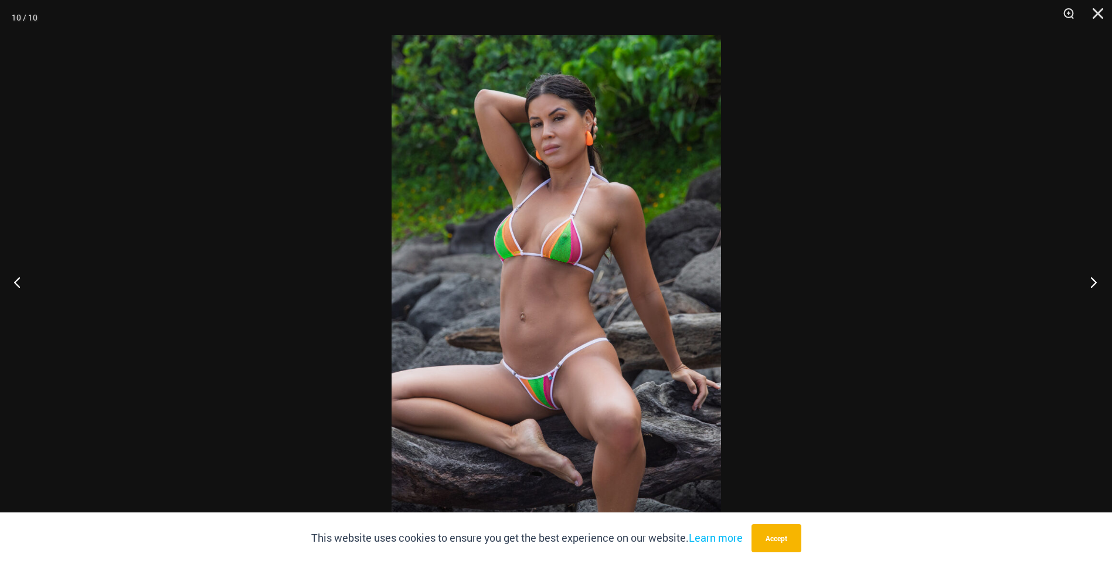
click at [1093, 279] on button "Next" at bounding box center [1090, 282] width 44 height 59
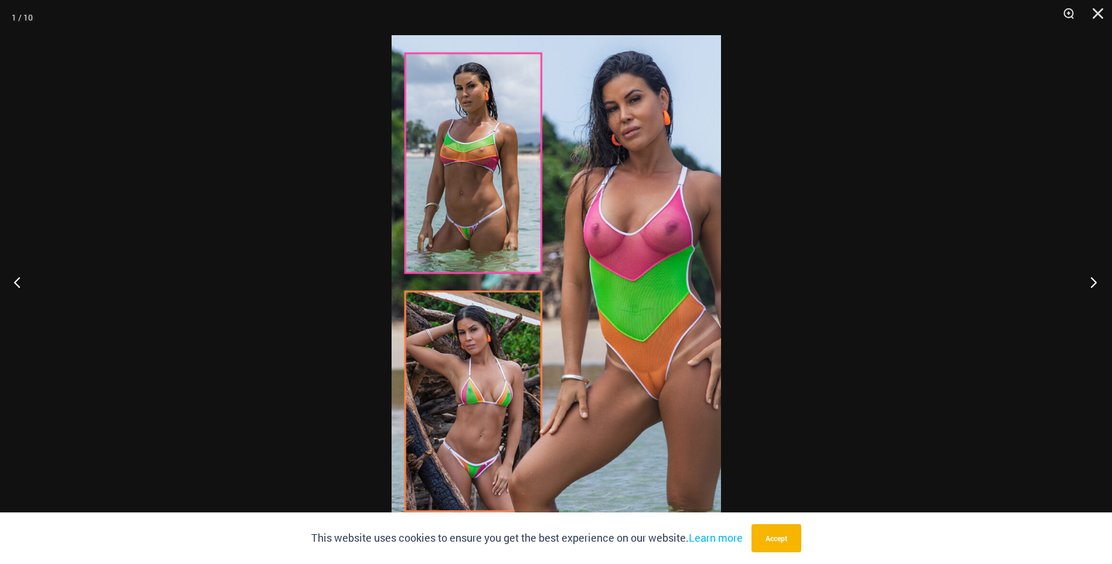
click at [1093, 279] on button "Next" at bounding box center [1090, 282] width 44 height 59
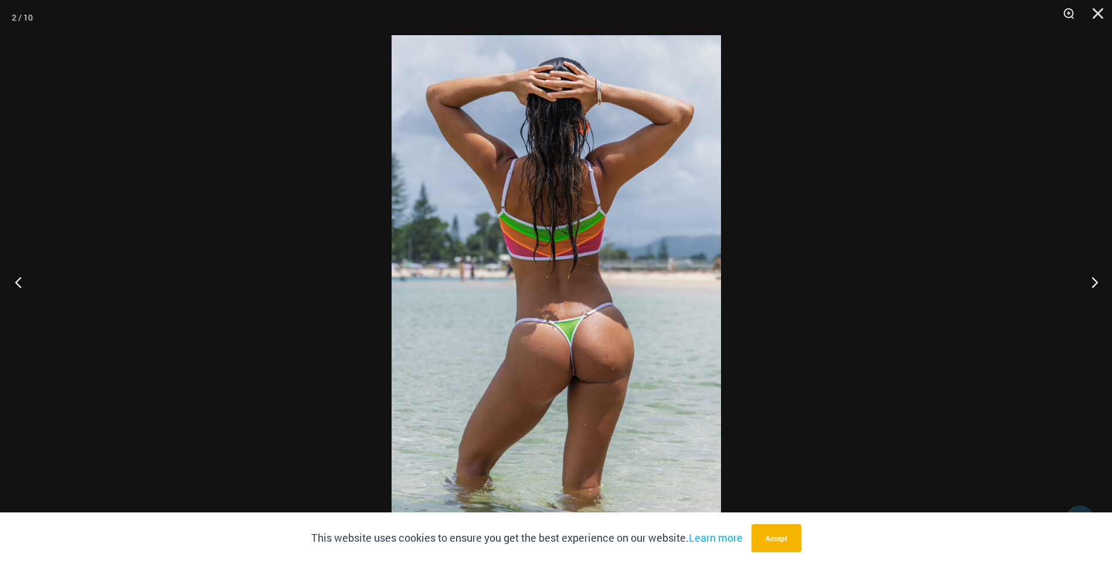
click at [15, 278] on button "Previous" at bounding box center [22, 282] width 44 height 59
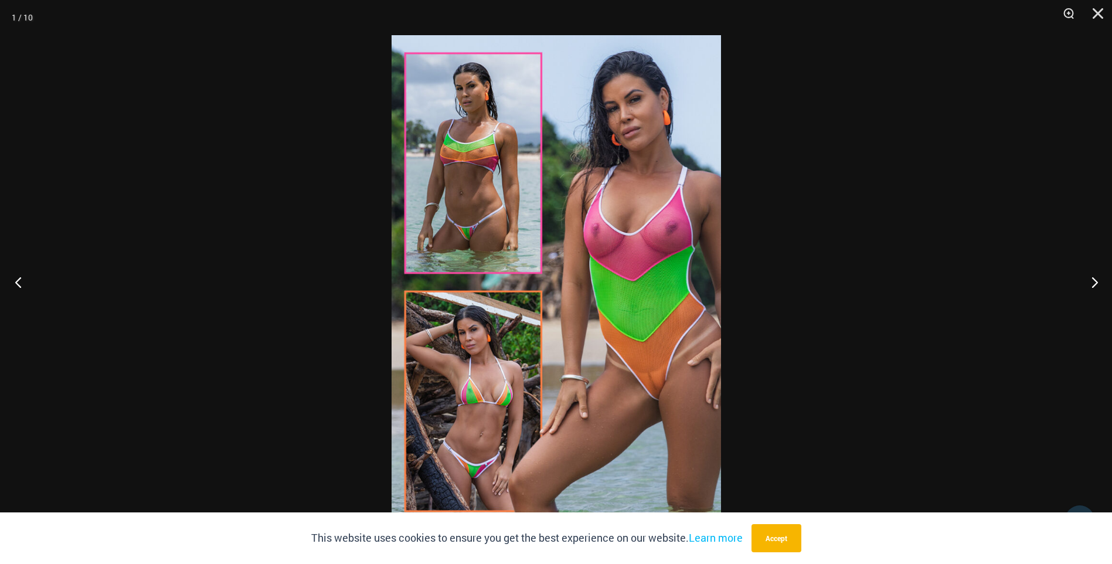
click at [15, 278] on button "Previous" at bounding box center [22, 282] width 44 height 59
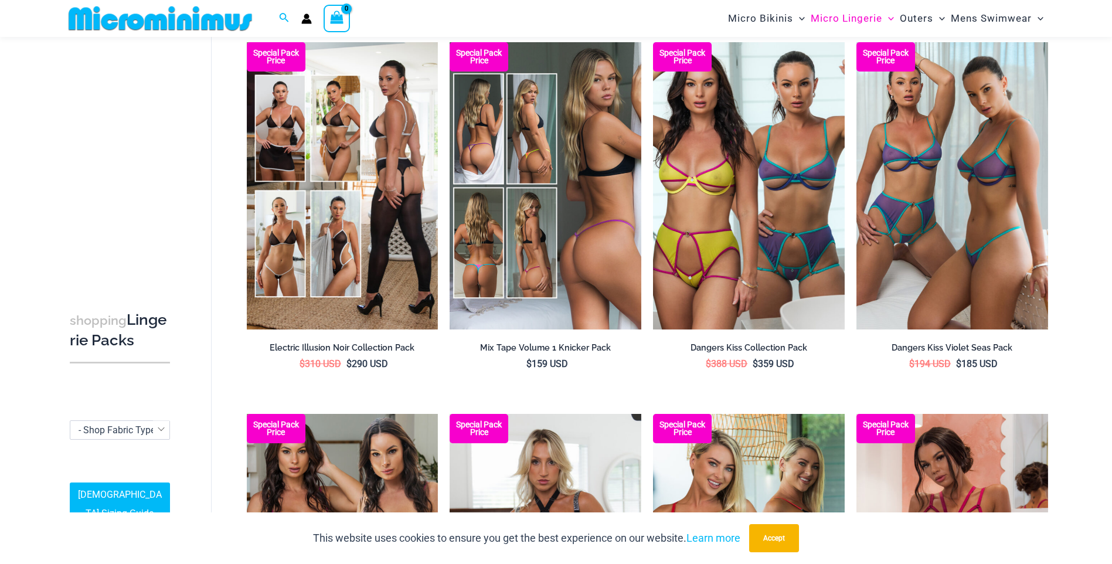
scroll to position [460, 0]
